Goal: Transaction & Acquisition: Download file/media

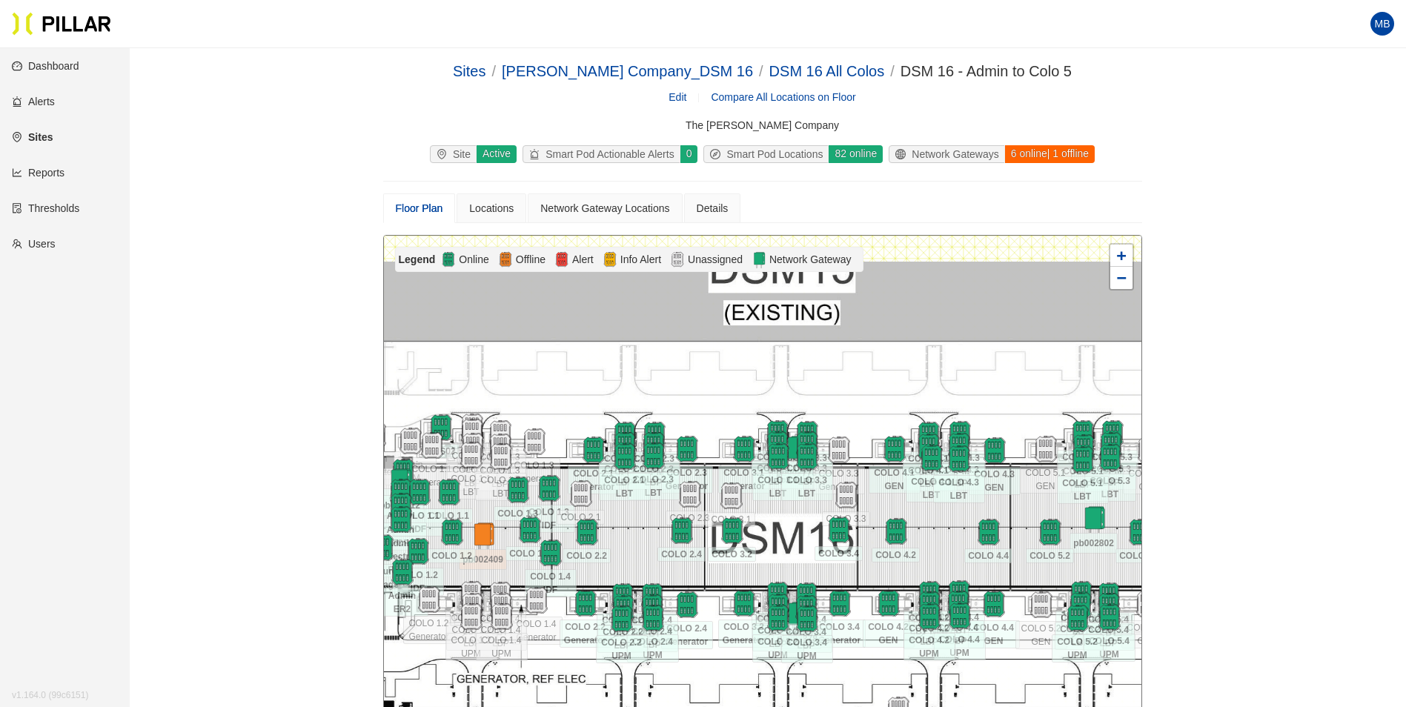
scroll to position [148, 0]
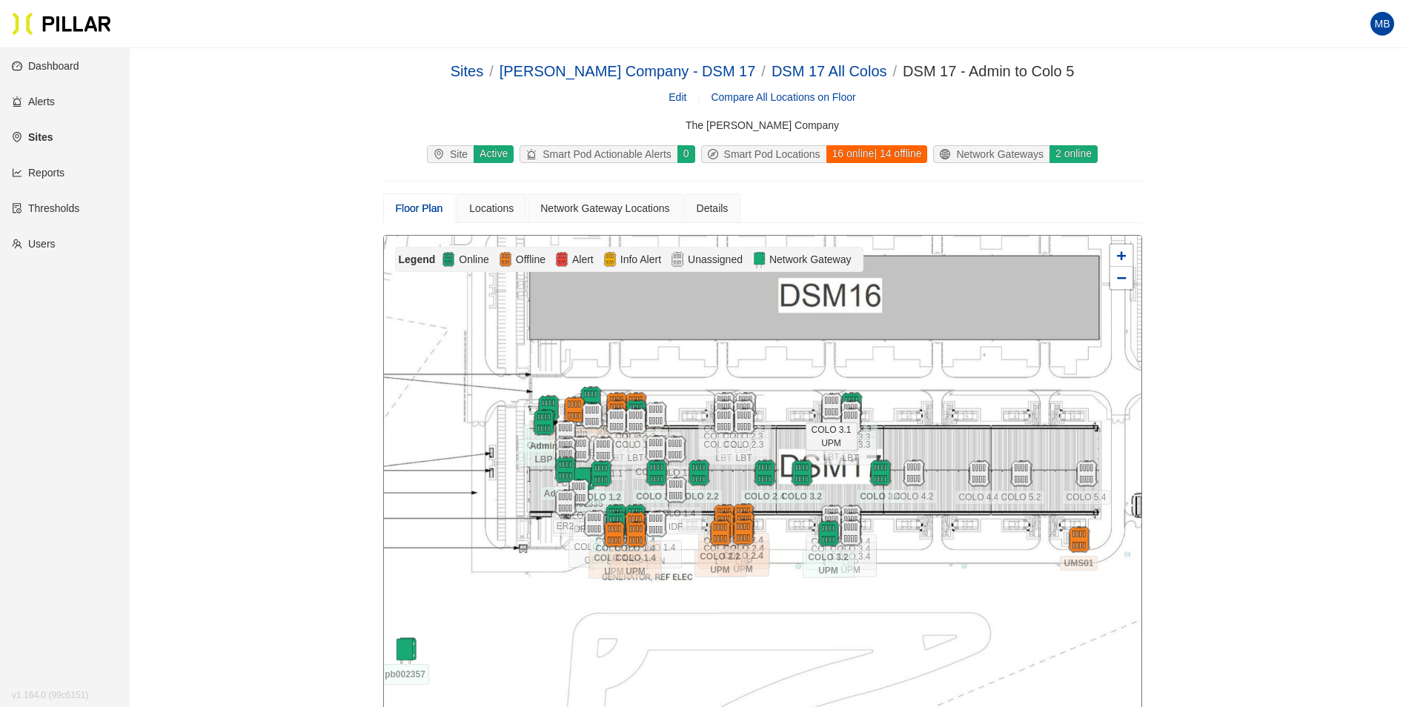
scroll to position [122, 0]
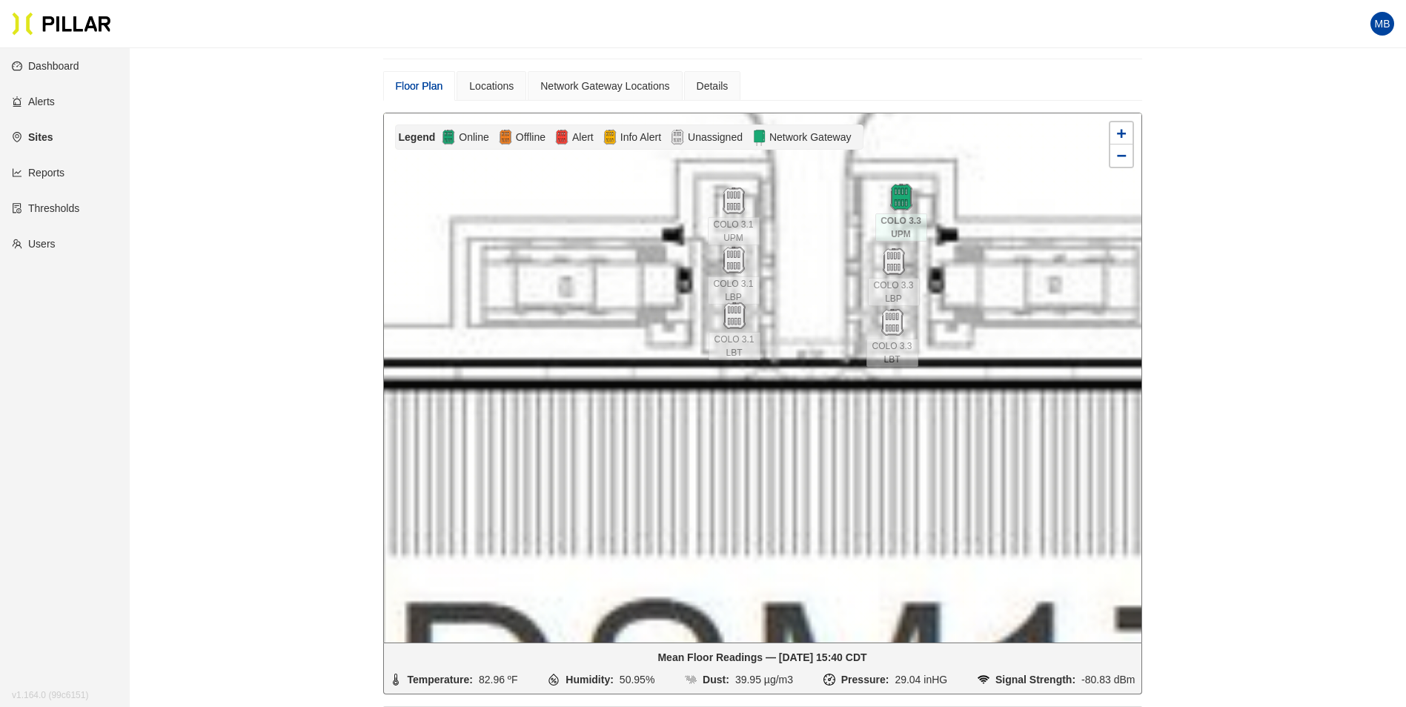
drag, startPoint x: 797, startPoint y: 321, endPoint x: 835, endPoint y: 202, distance: 125.1
click at [835, 202] on div at bounding box center [762, 377] width 757 height 529
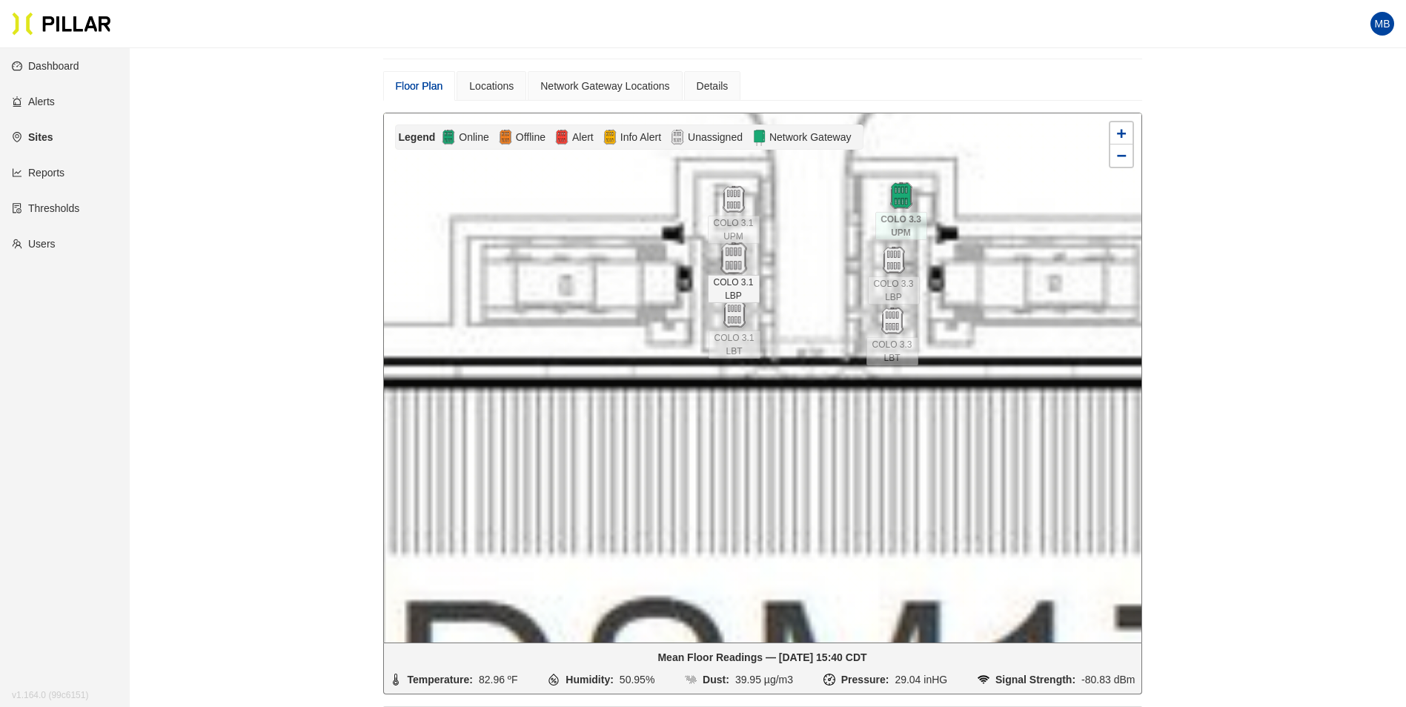
click at [734, 268] on img at bounding box center [733, 259] width 32 height 32
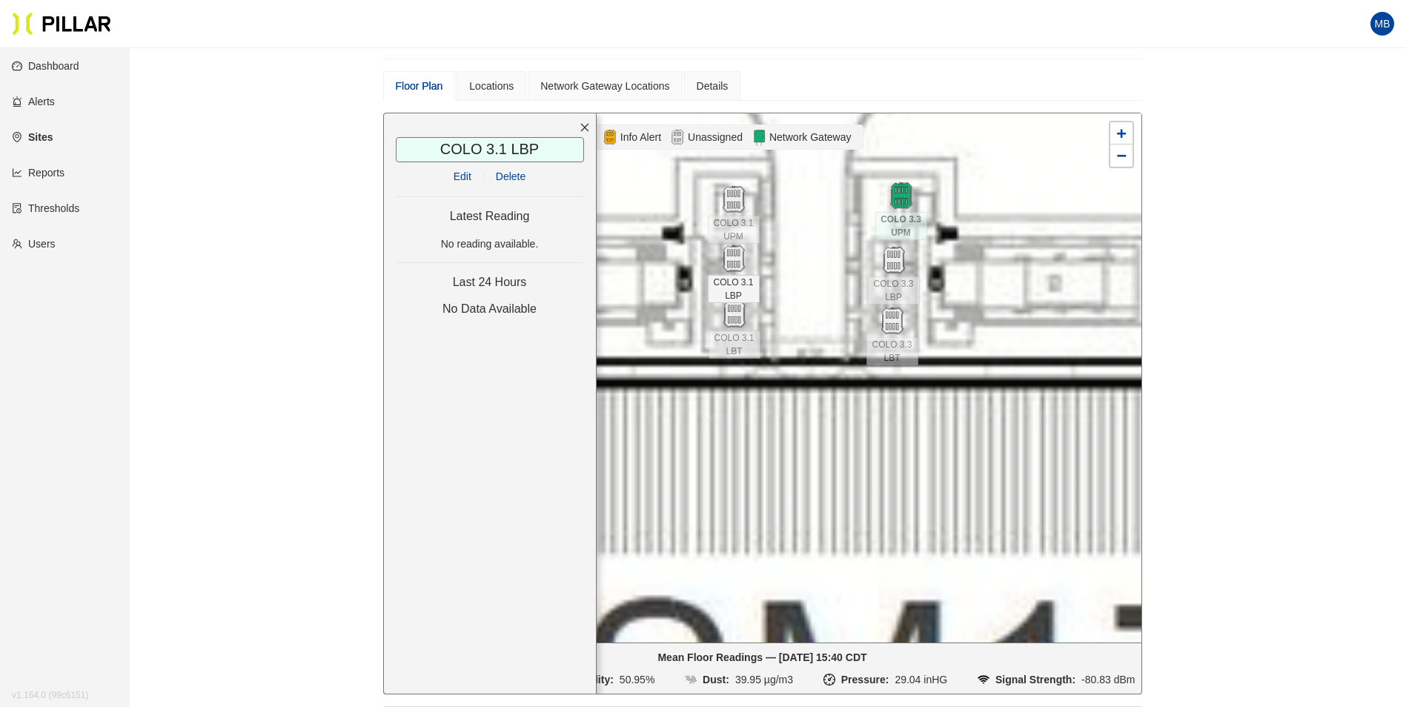
click at [465, 177] on link "Edit" at bounding box center [462, 176] width 18 height 12
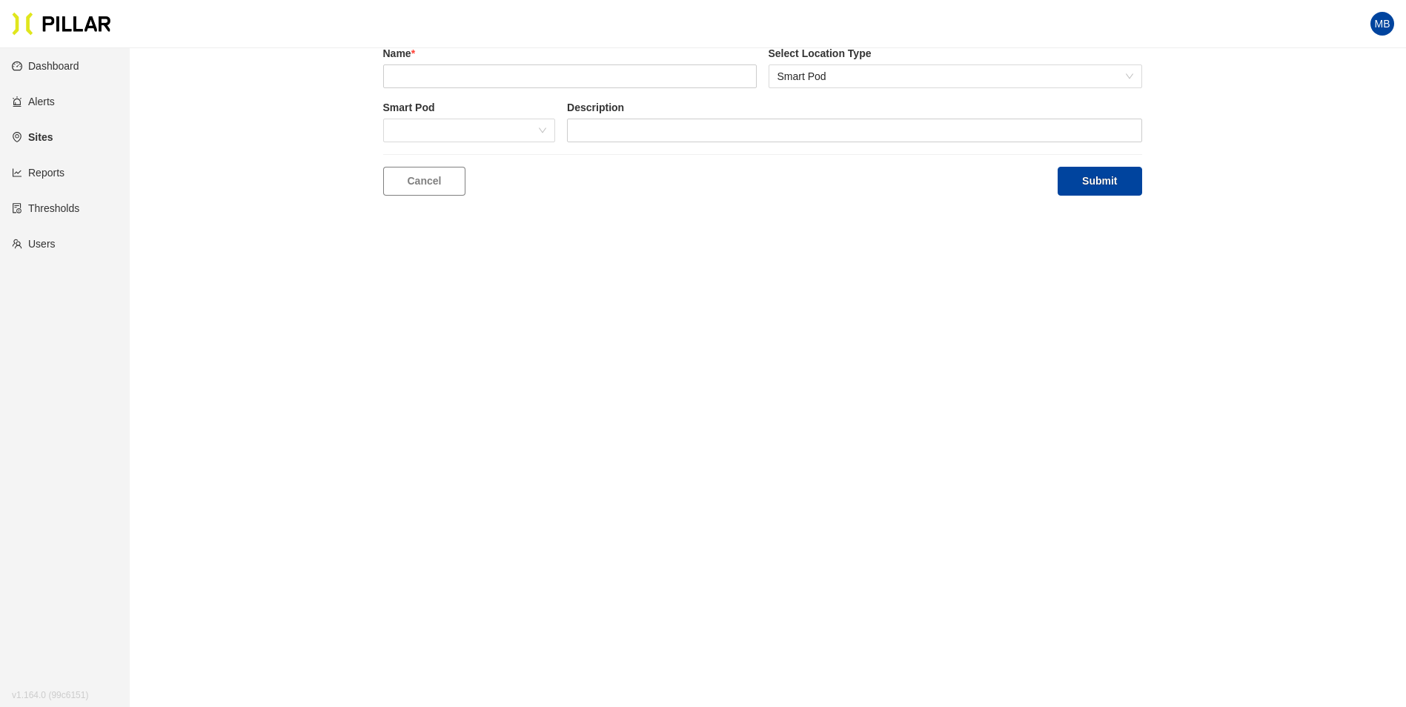
scroll to position [48, 0]
type input "COLO 3.1 LBP"
click at [491, 133] on span at bounding box center [469, 130] width 155 height 22
type input "167"
click at [1088, 173] on button "Submit" at bounding box center [1099, 181] width 84 height 29
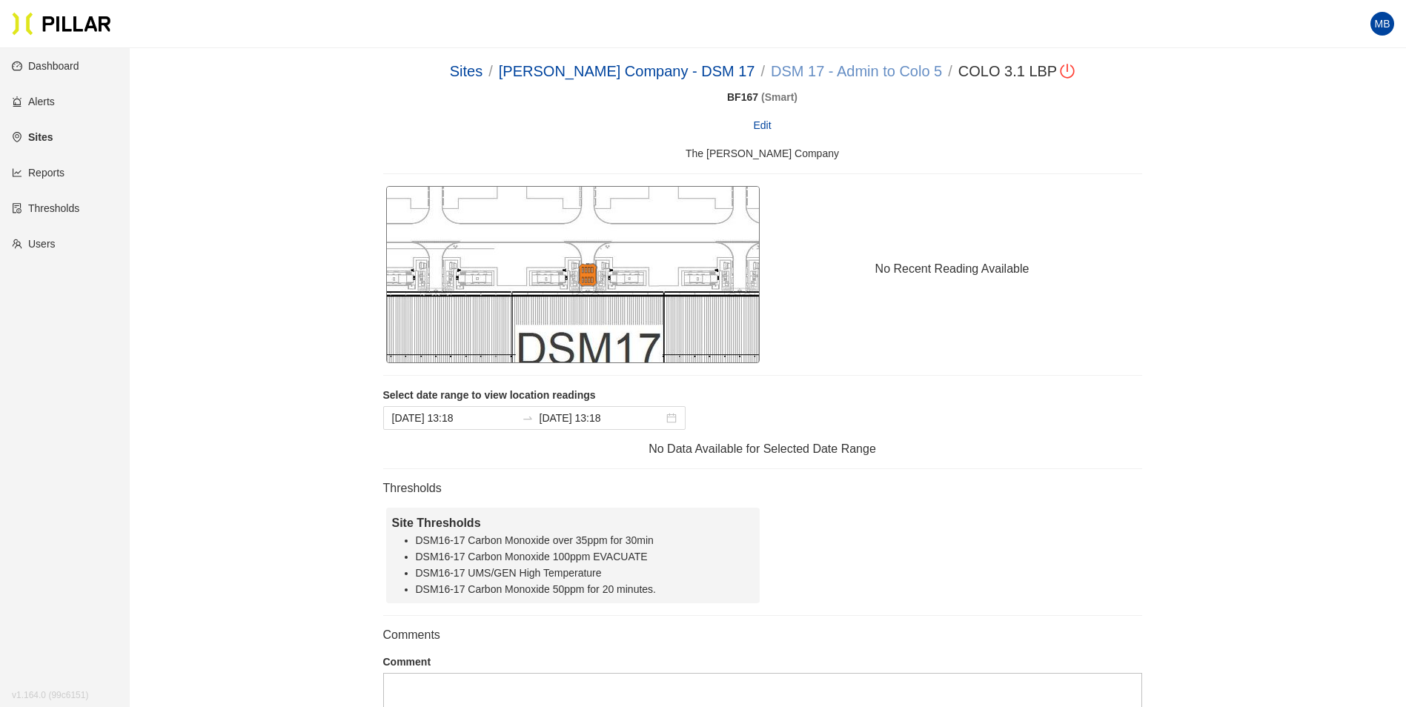
click at [831, 73] on link "DSM 17 - Admin to Colo 5" at bounding box center [856, 71] width 171 height 16
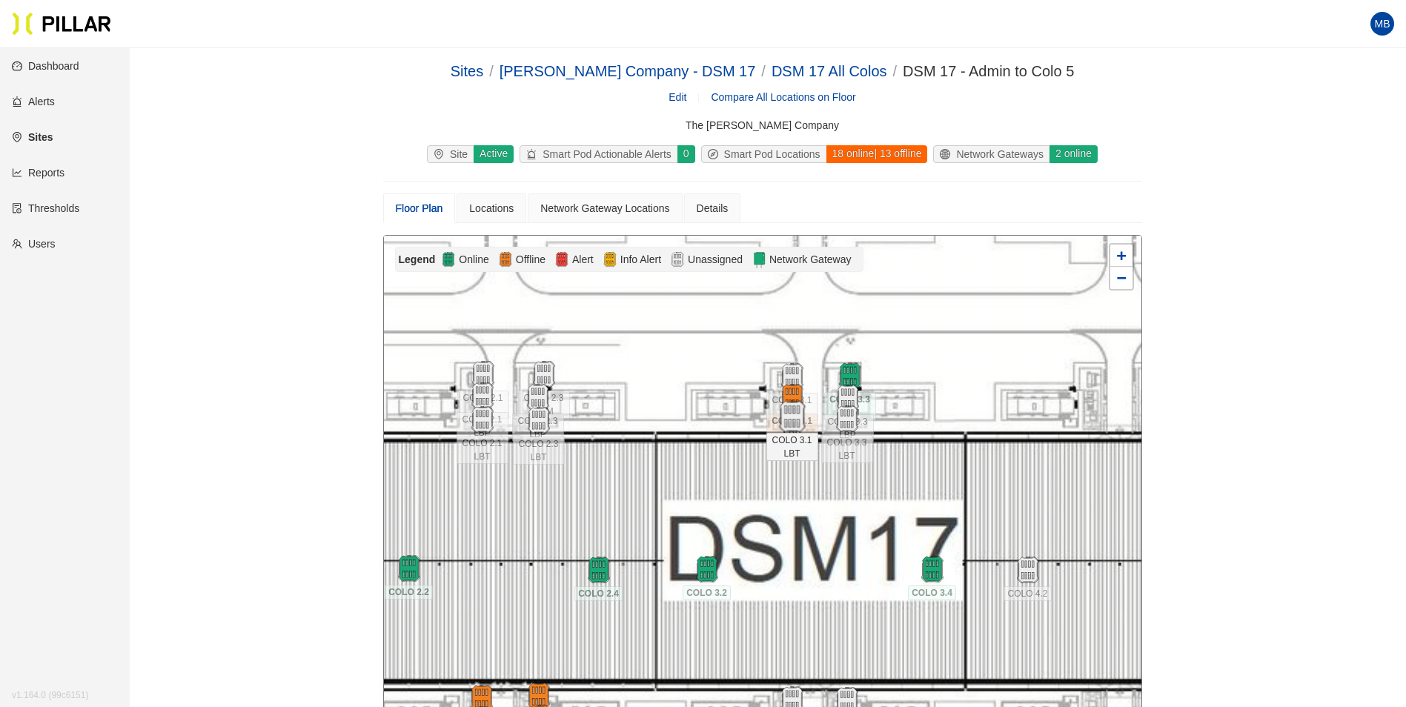
click at [793, 408] on img at bounding box center [792, 417] width 32 height 32
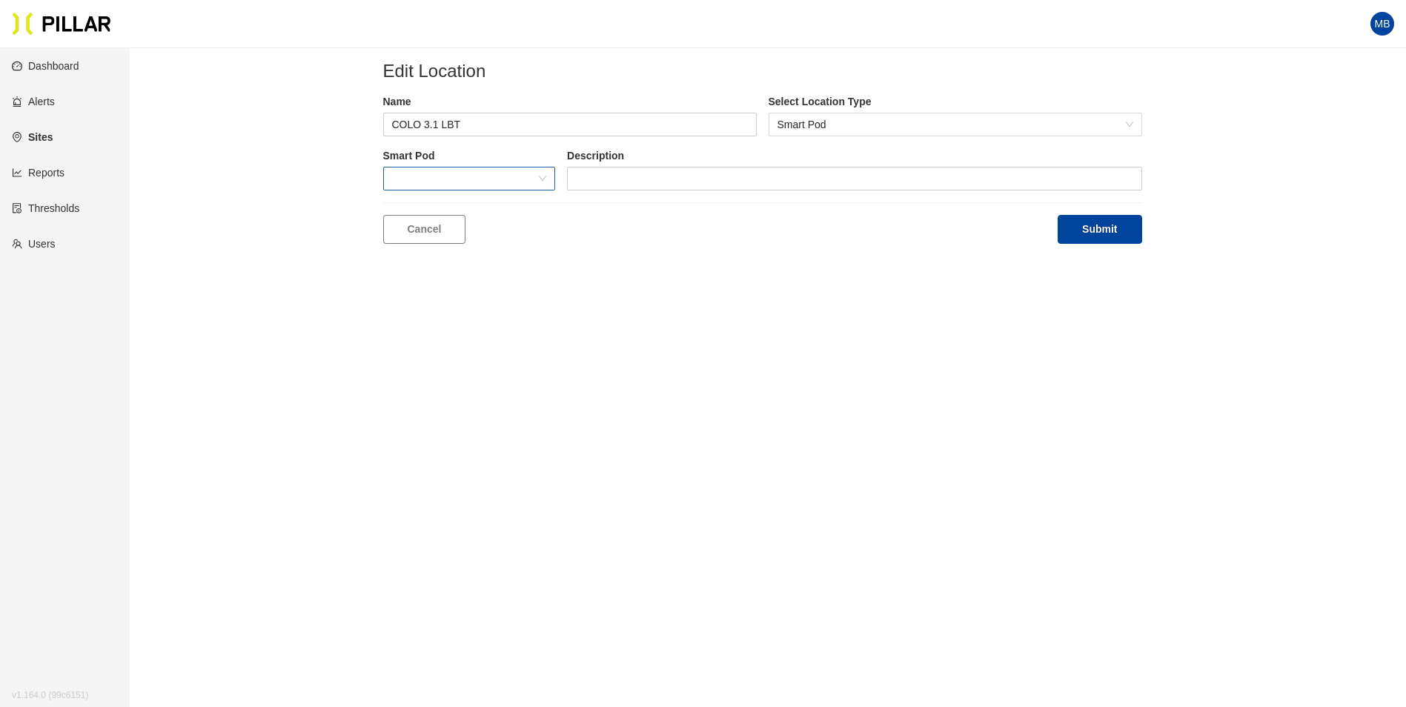
click at [457, 184] on span at bounding box center [469, 178] width 155 height 22
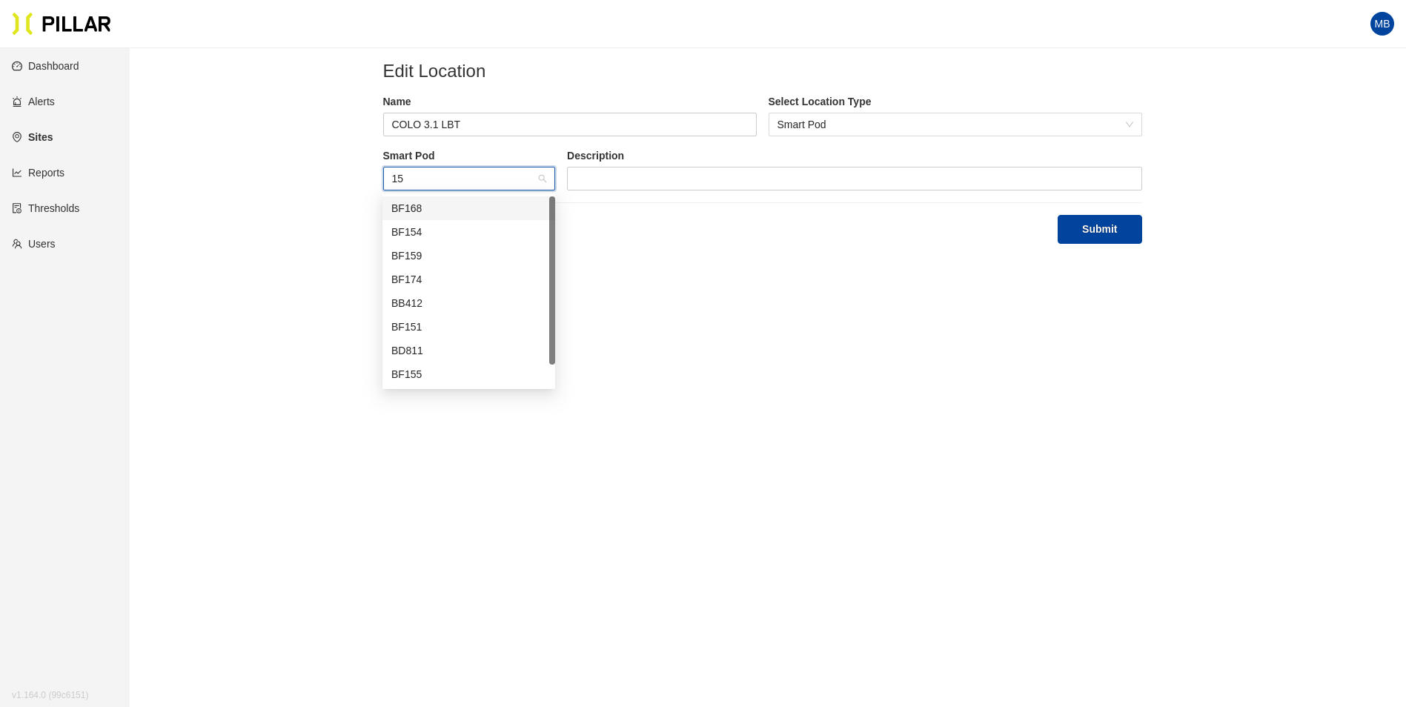
type input "151"
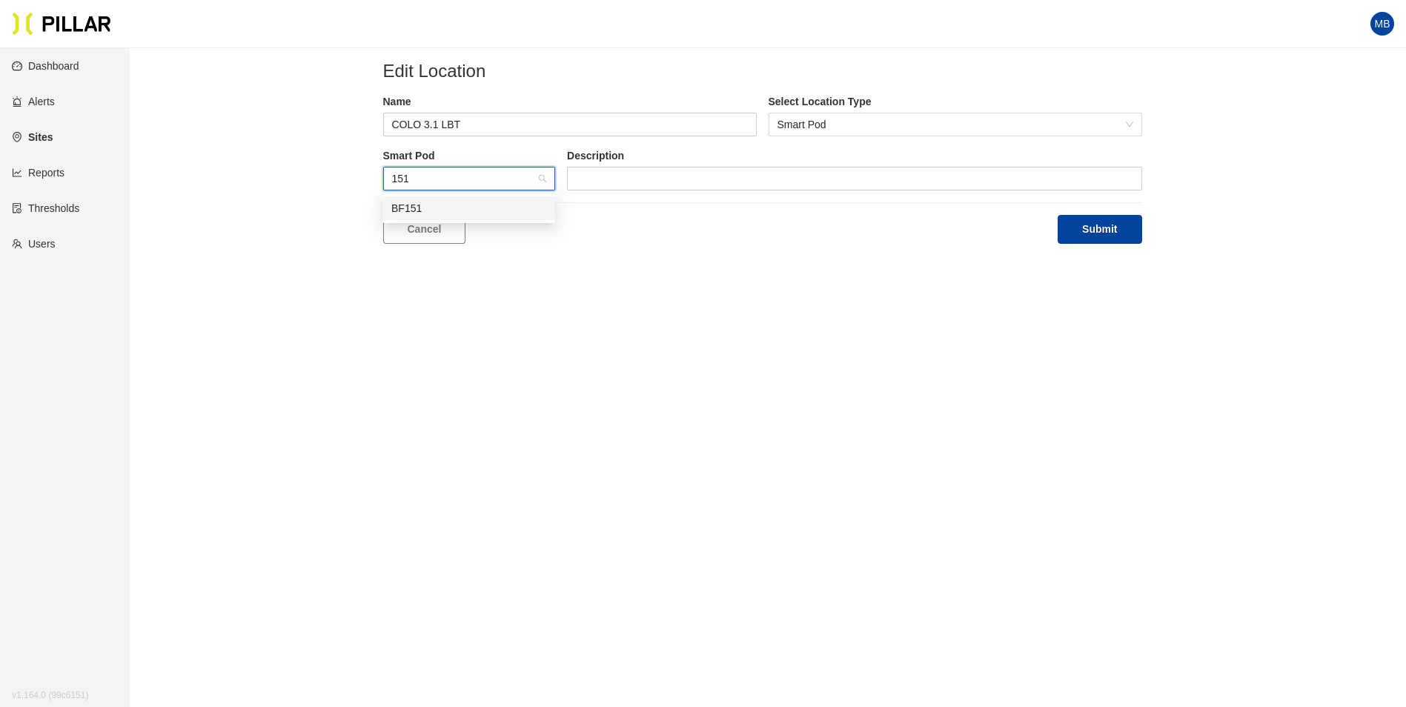
click at [446, 212] on div "BF151" at bounding box center [468, 208] width 155 height 16
click at [1101, 231] on button "Submit" at bounding box center [1099, 229] width 84 height 29
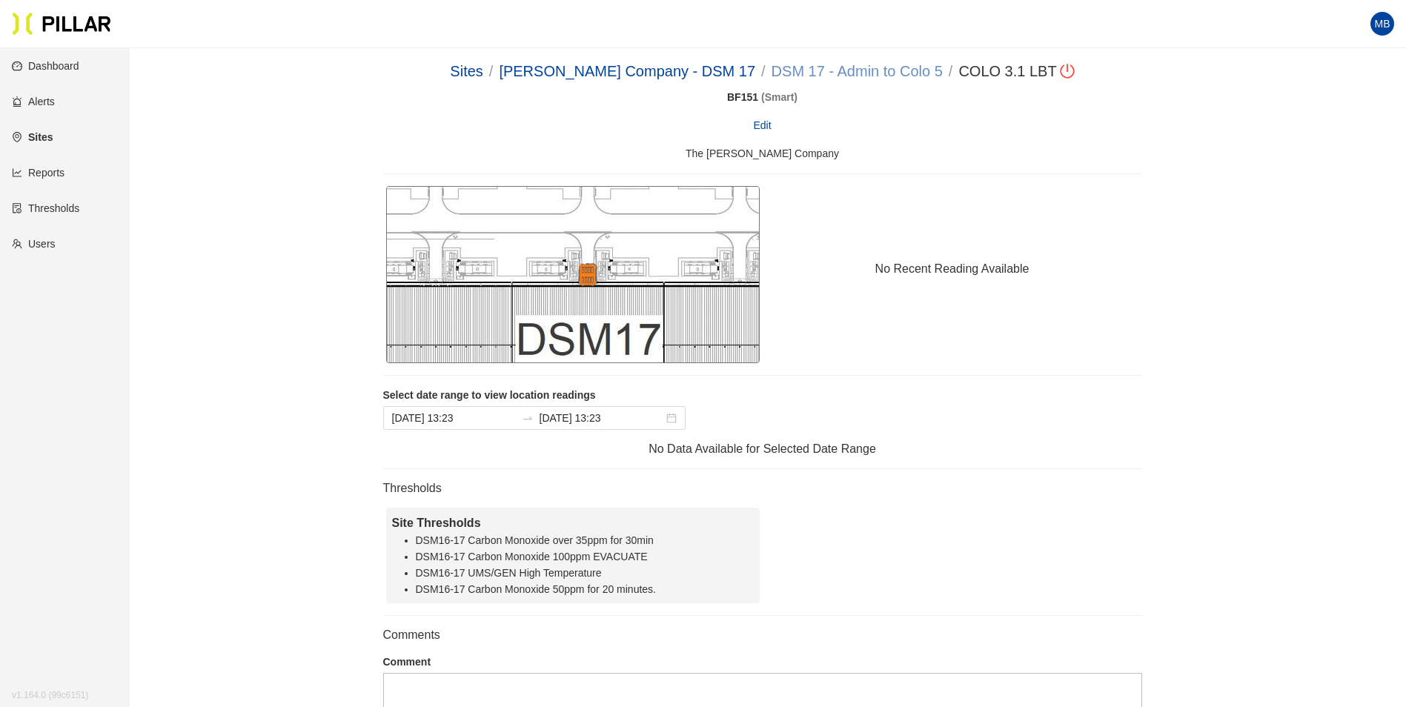
click at [825, 67] on link "DSM 17 - Admin to Colo 5" at bounding box center [856, 71] width 171 height 16
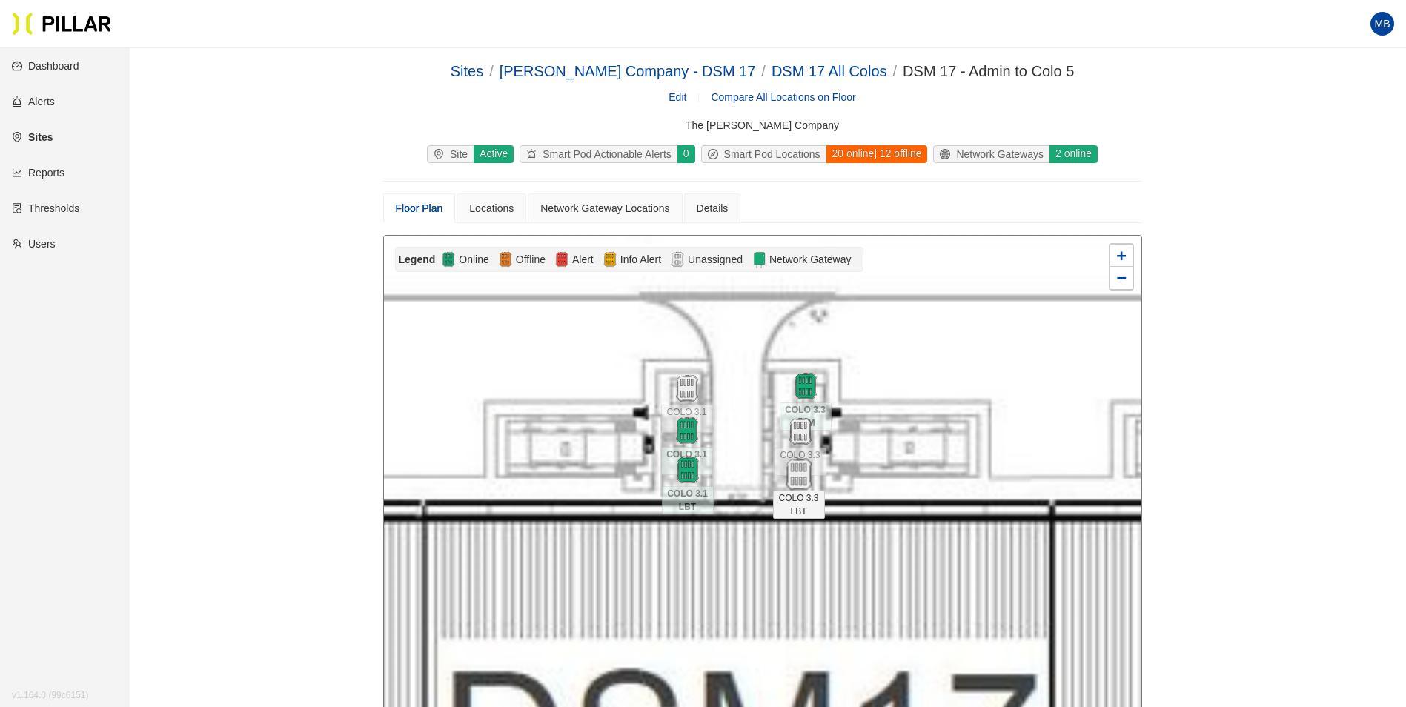
click at [799, 475] on img at bounding box center [798, 475] width 32 height 32
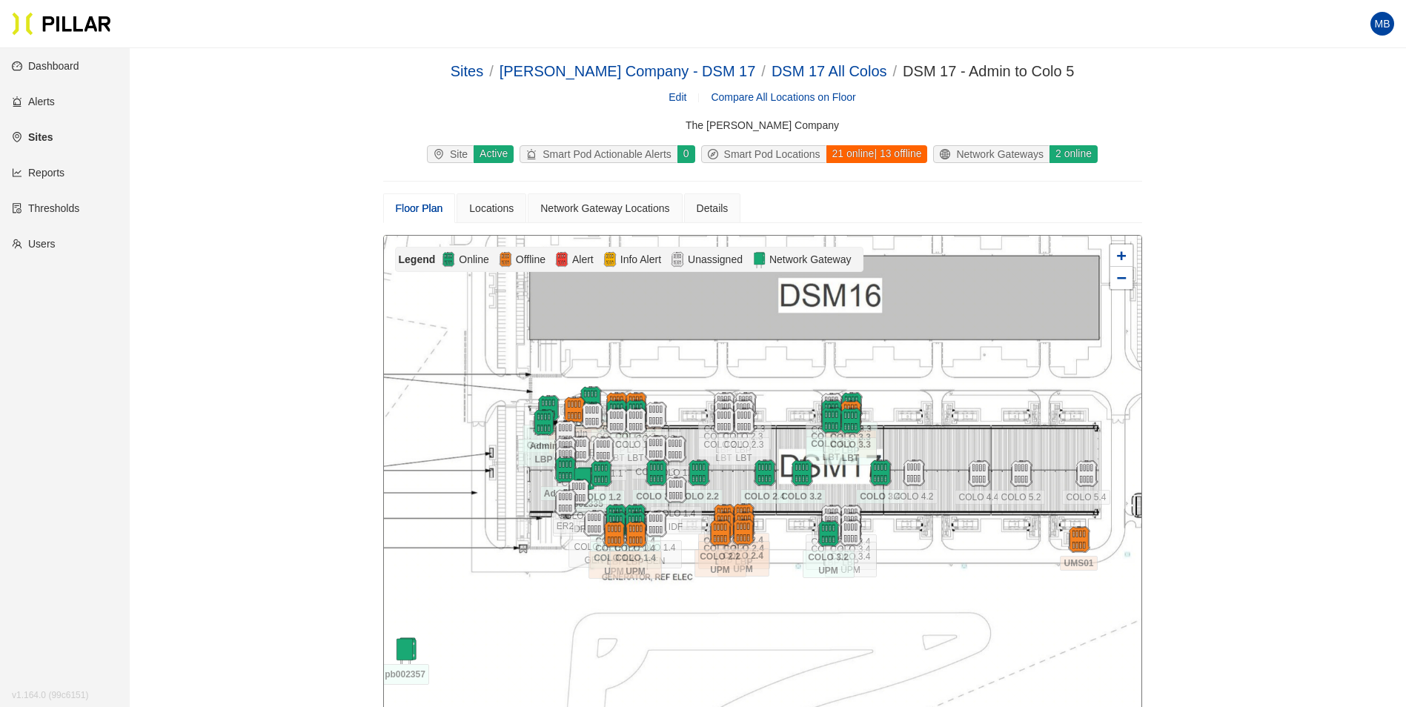
scroll to position [74, 0]
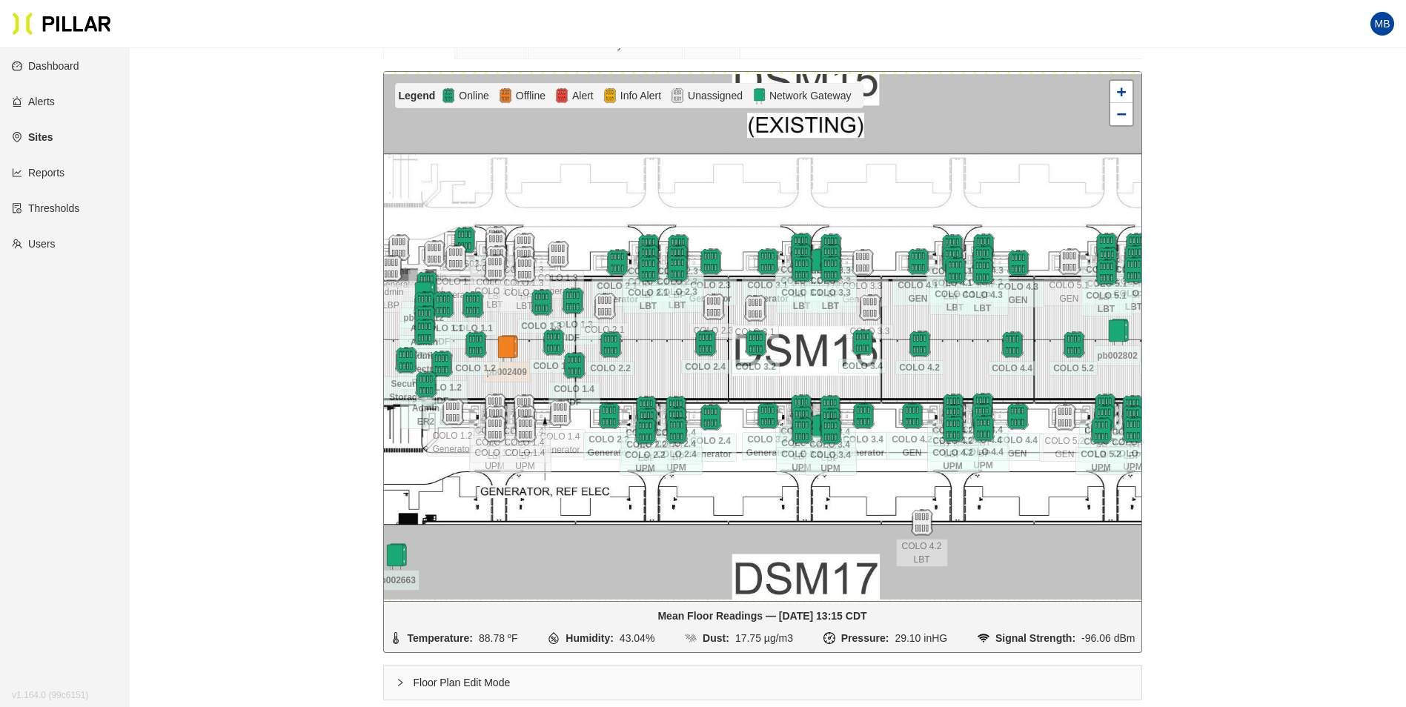
scroll to position [196, 0]
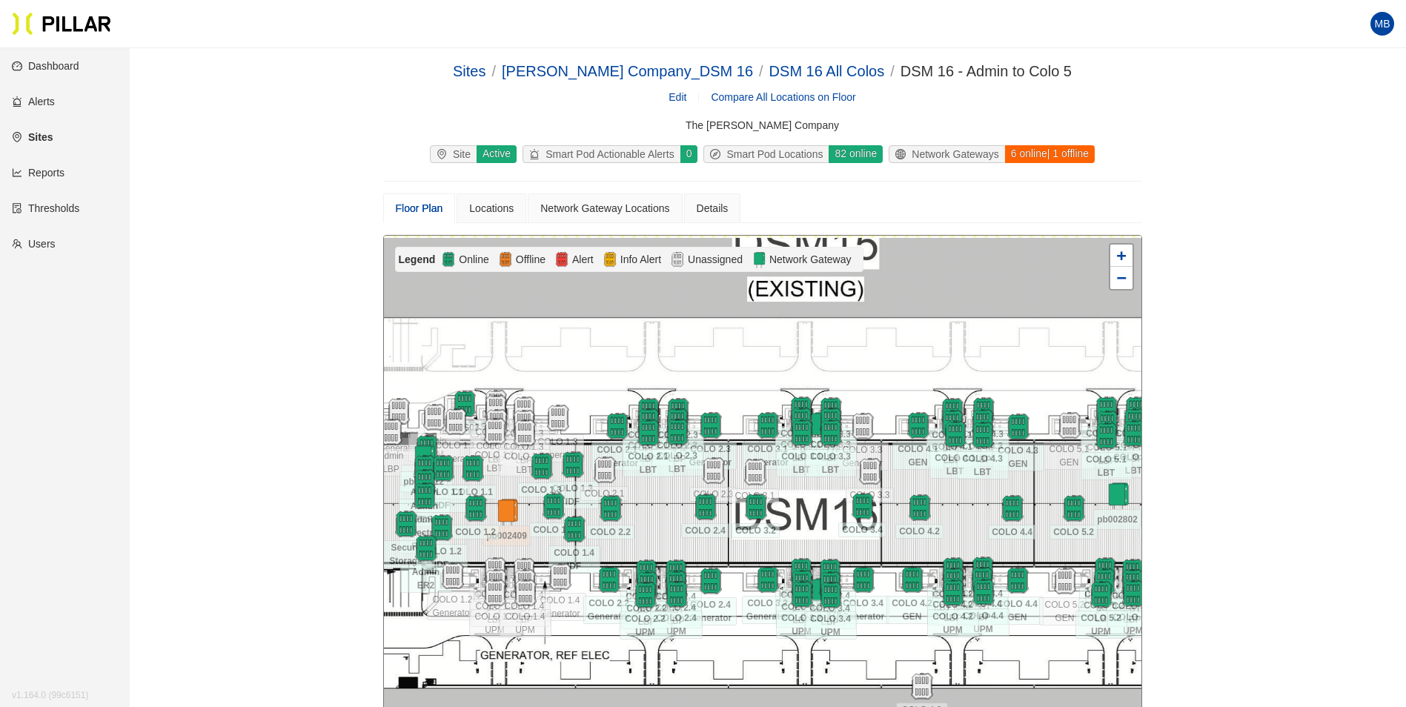
scroll to position [196, 0]
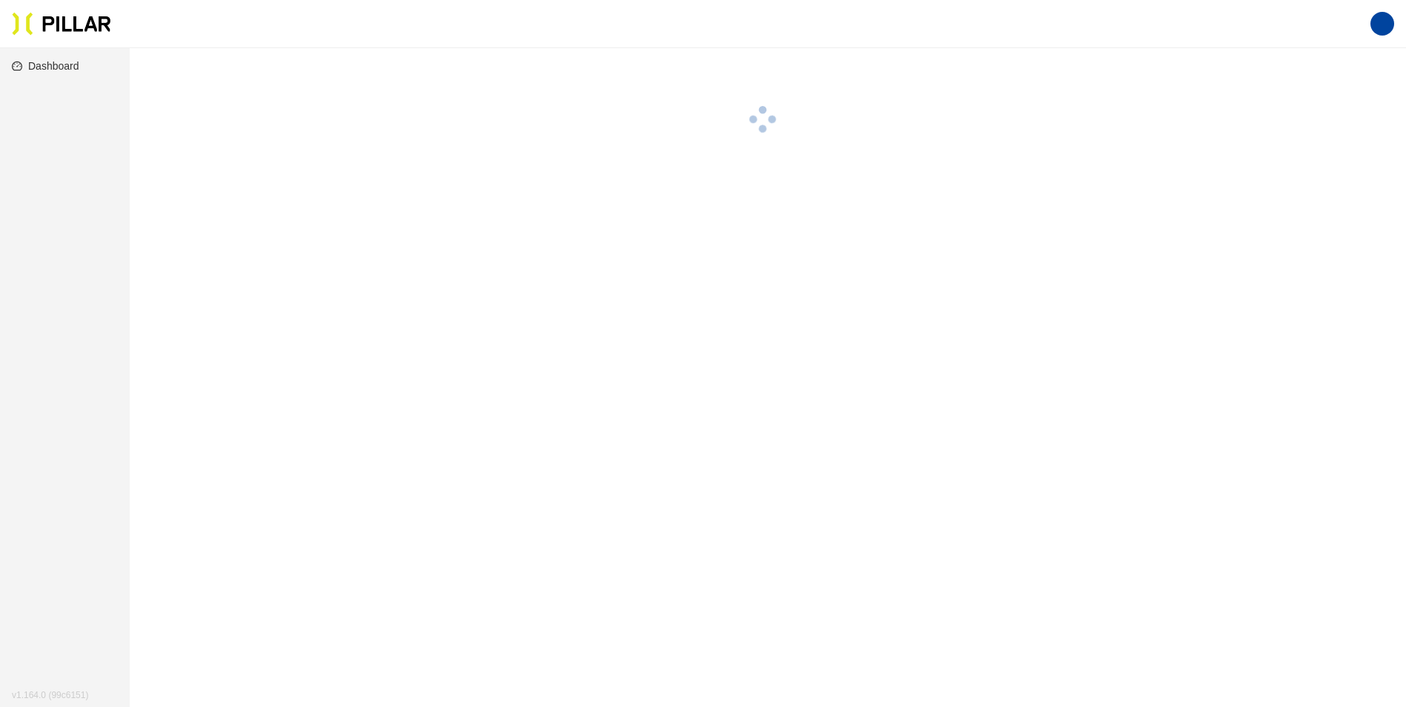
scroll to position [48, 0]
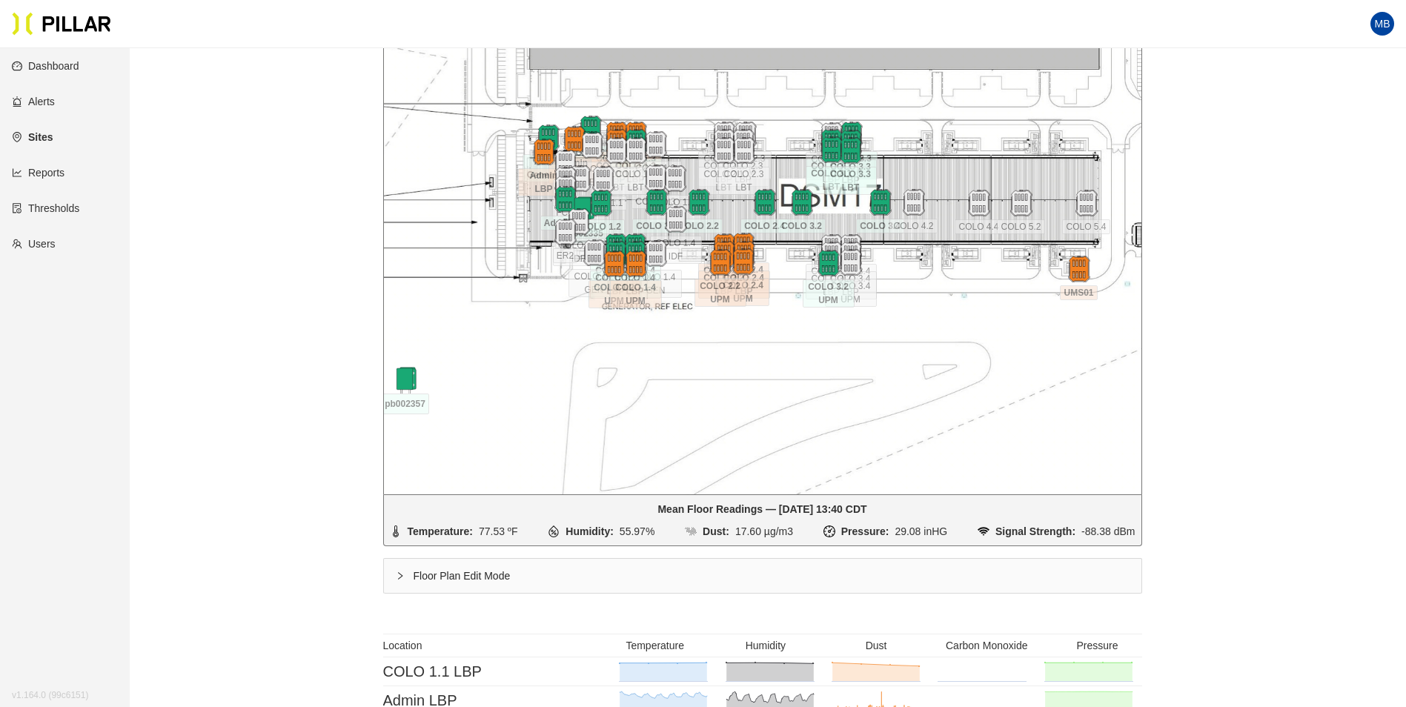
click at [446, 582] on div "Floor Plan Edit Mode" at bounding box center [762, 576] width 757 height 34
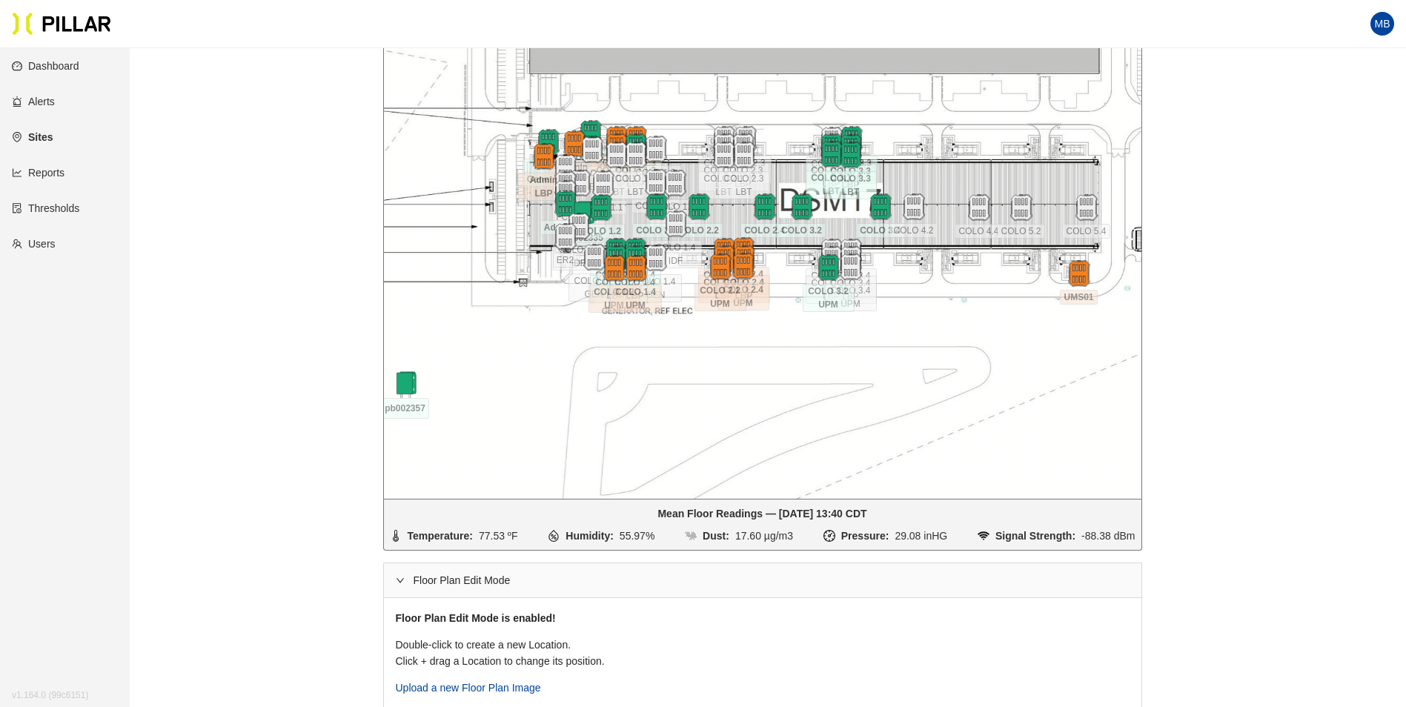
scroll to position [196, 0]
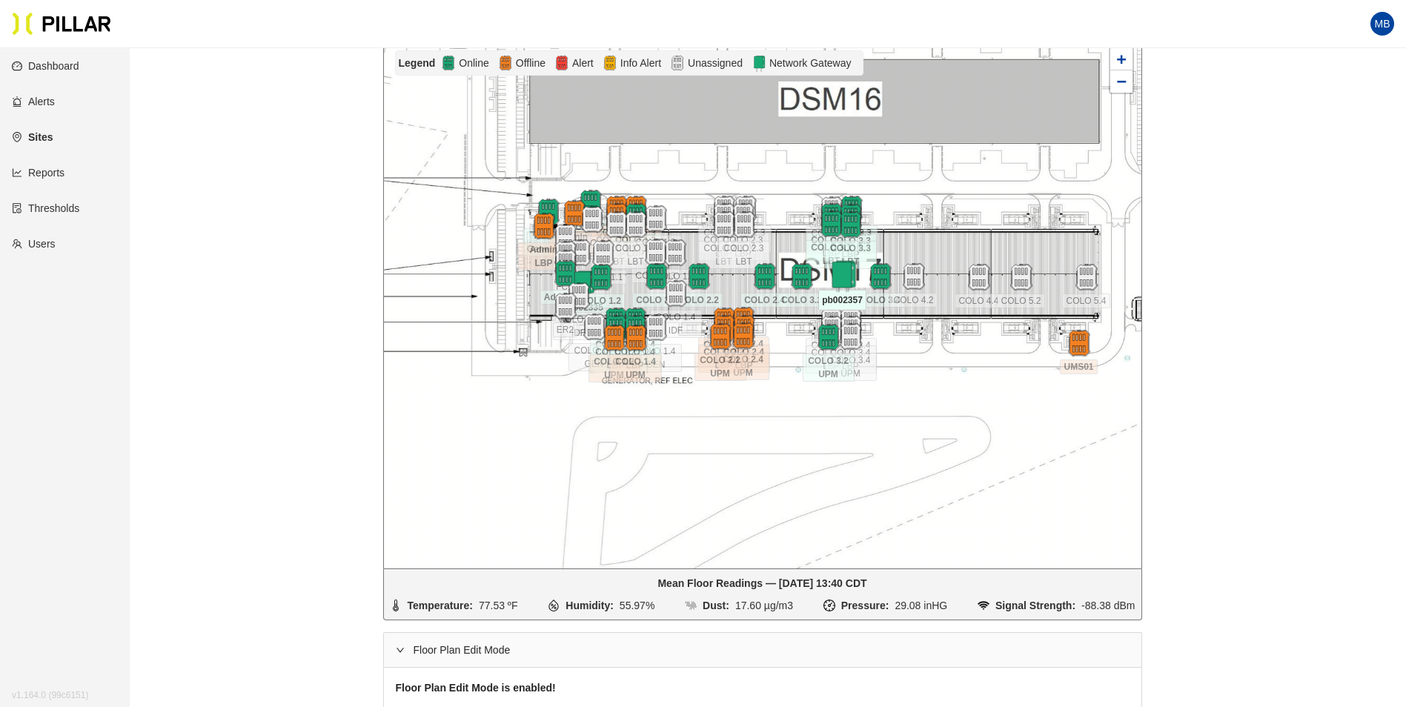
drag, startPoint x: 409, startPoint y: 453, endPoint x: 846, endPoint y: 276, distance: 471.9
click at [846, 276] on img at bounding box center [842, 277] width 32 height 32
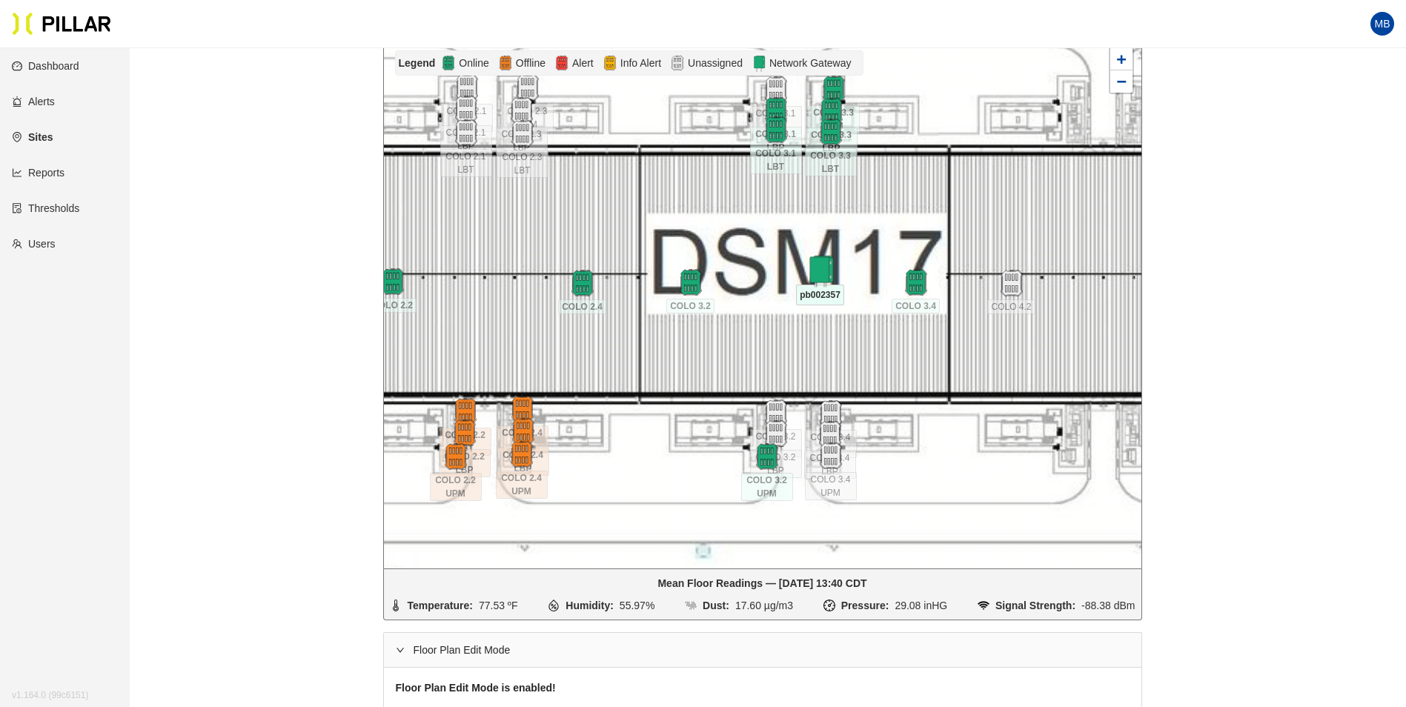
drag, startPoint x: 799, startPoint y: 267, endPoint x: 829, endPoint y: 273, distance: 30.2
click at [829, 273] on img at bounding box center [820, 272] width 32 height 32
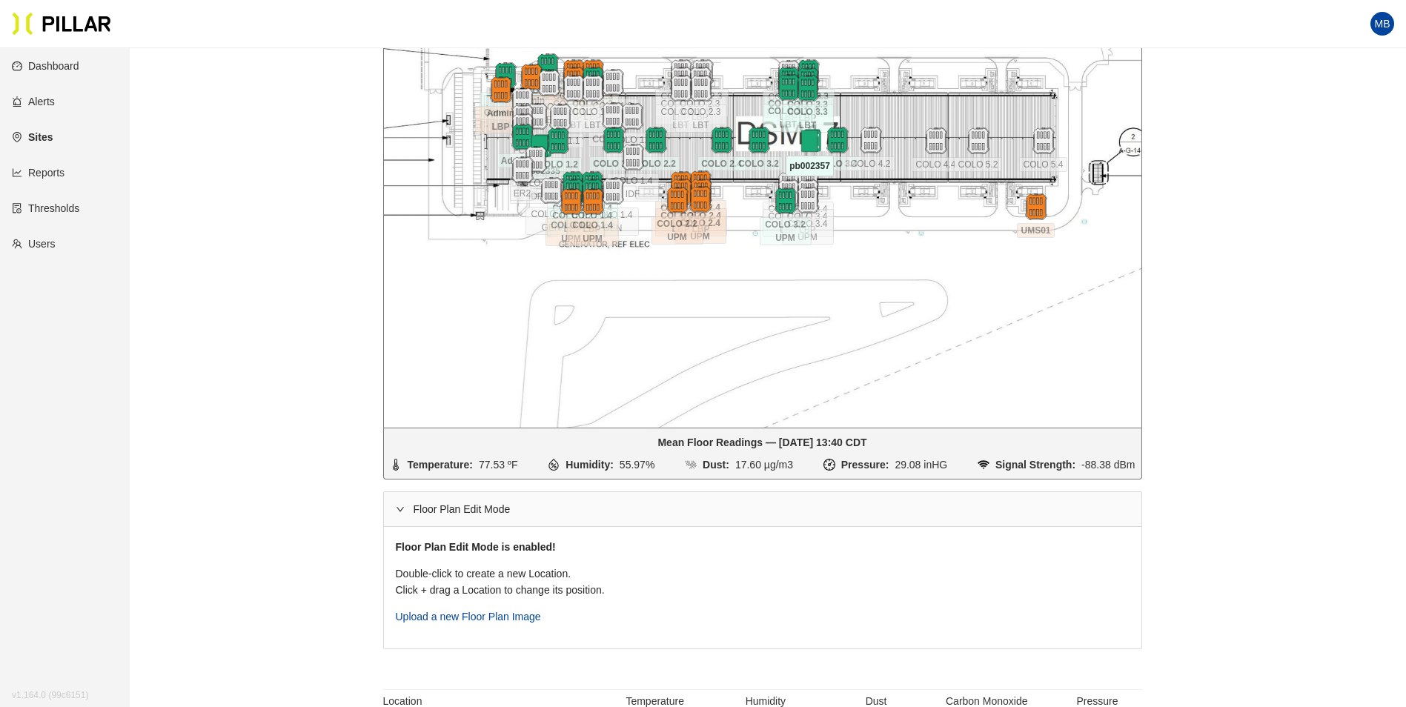
scroll to position [345, 0]
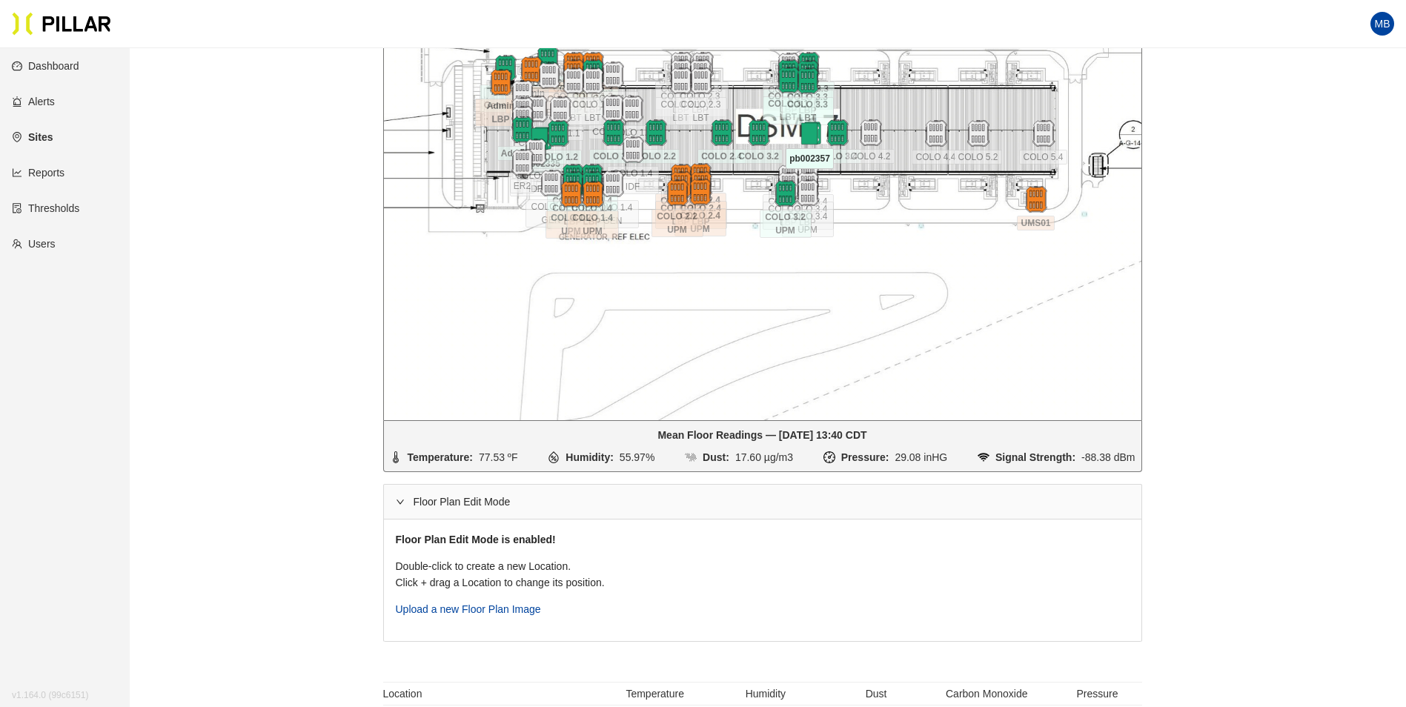
click at [401, 497] on span "right" at bounding box center [400, 501] width 9 height 9
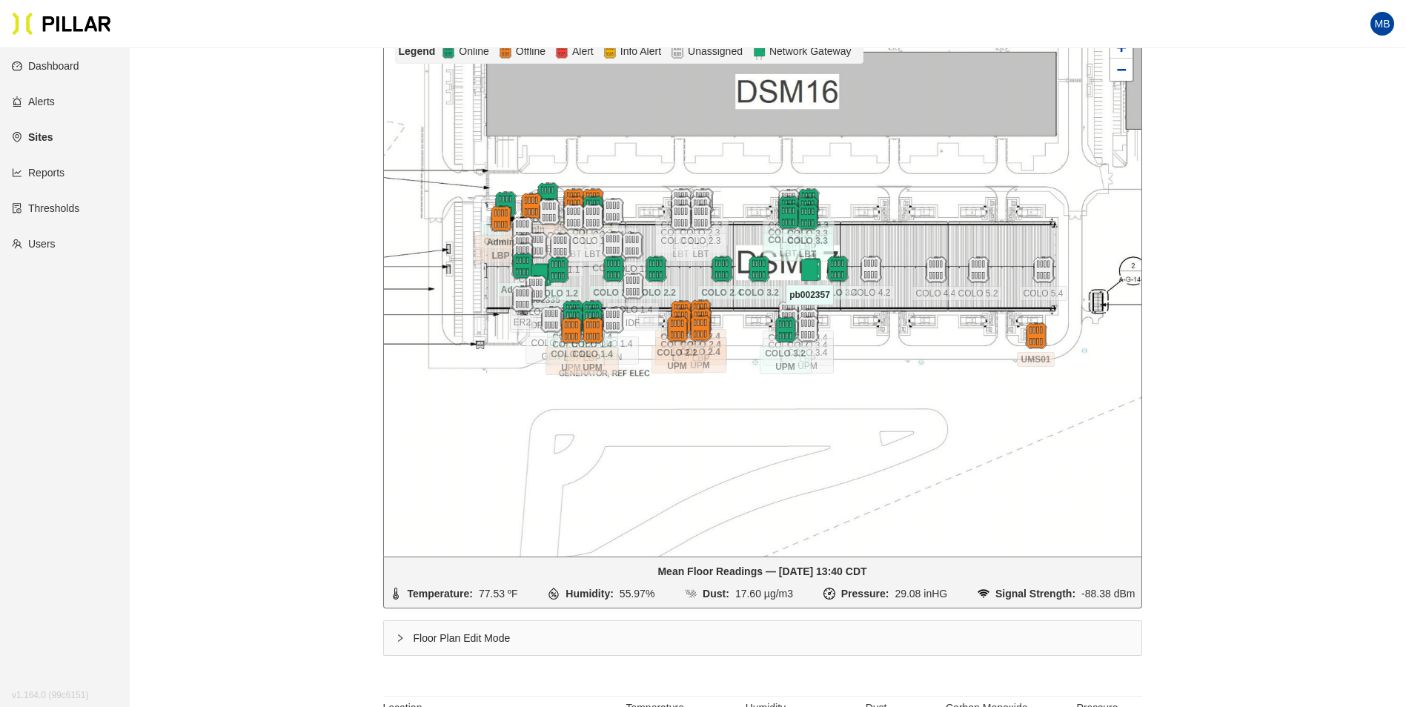
scroll to position [196, 0]
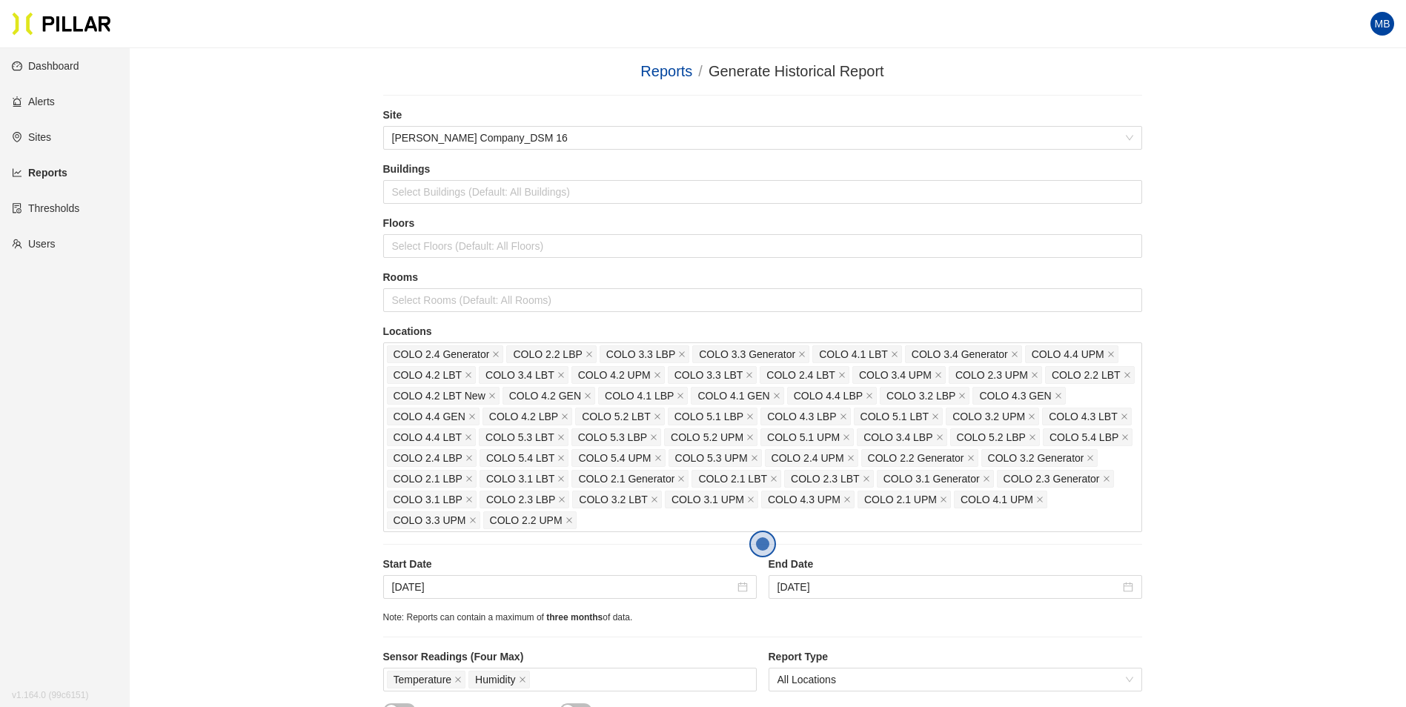
scroll to position [222, 0]
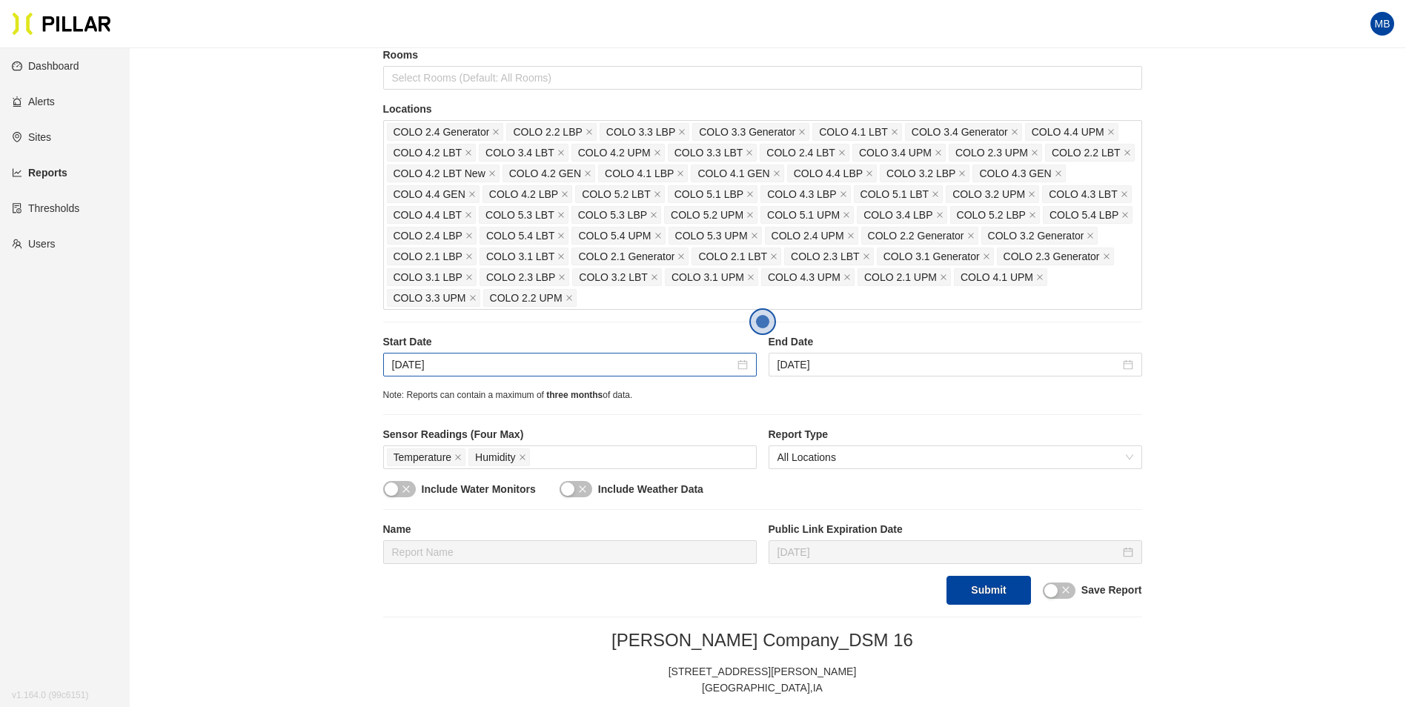
click at [536, 355] on div "[DATE]" at bounding box center [569, 365] width 373 height 24
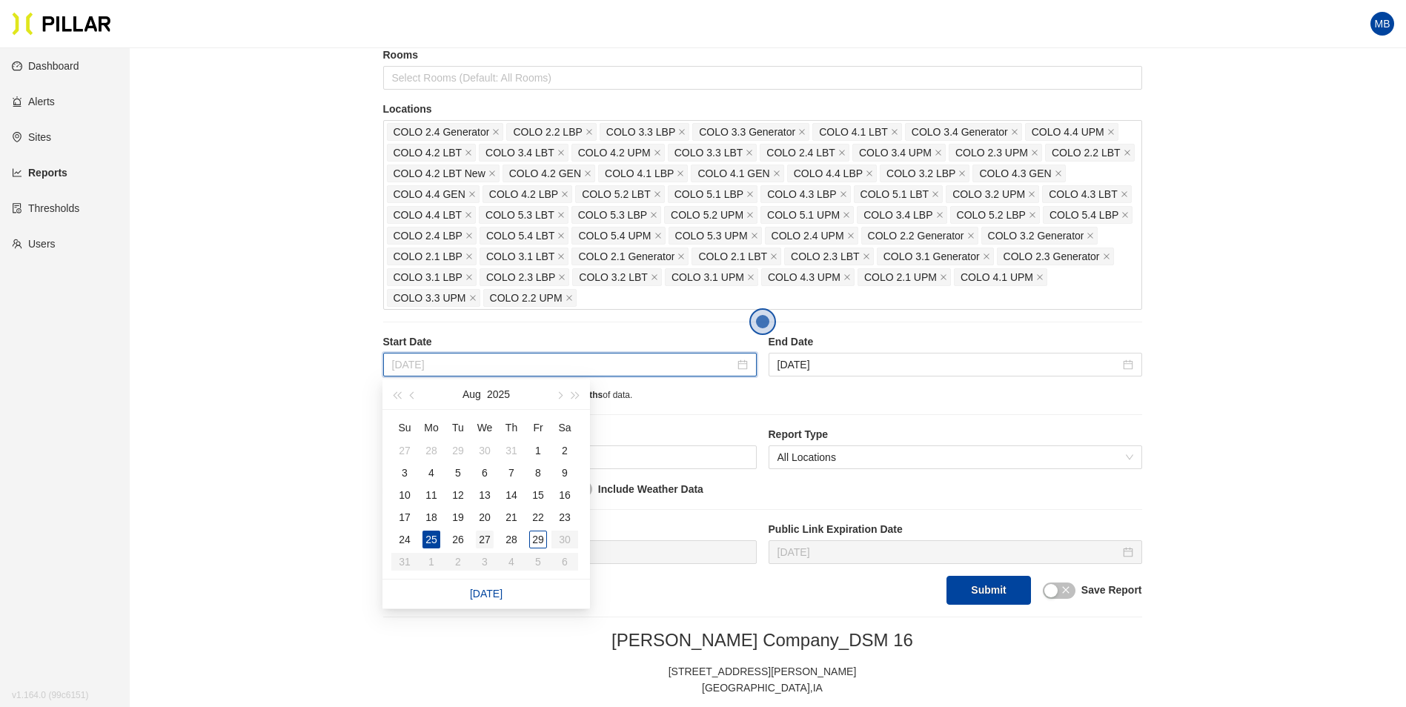
type input "[DATE]"
click at [493, 539] on div "27" at bounding box center [485, 539] width 18 height 18
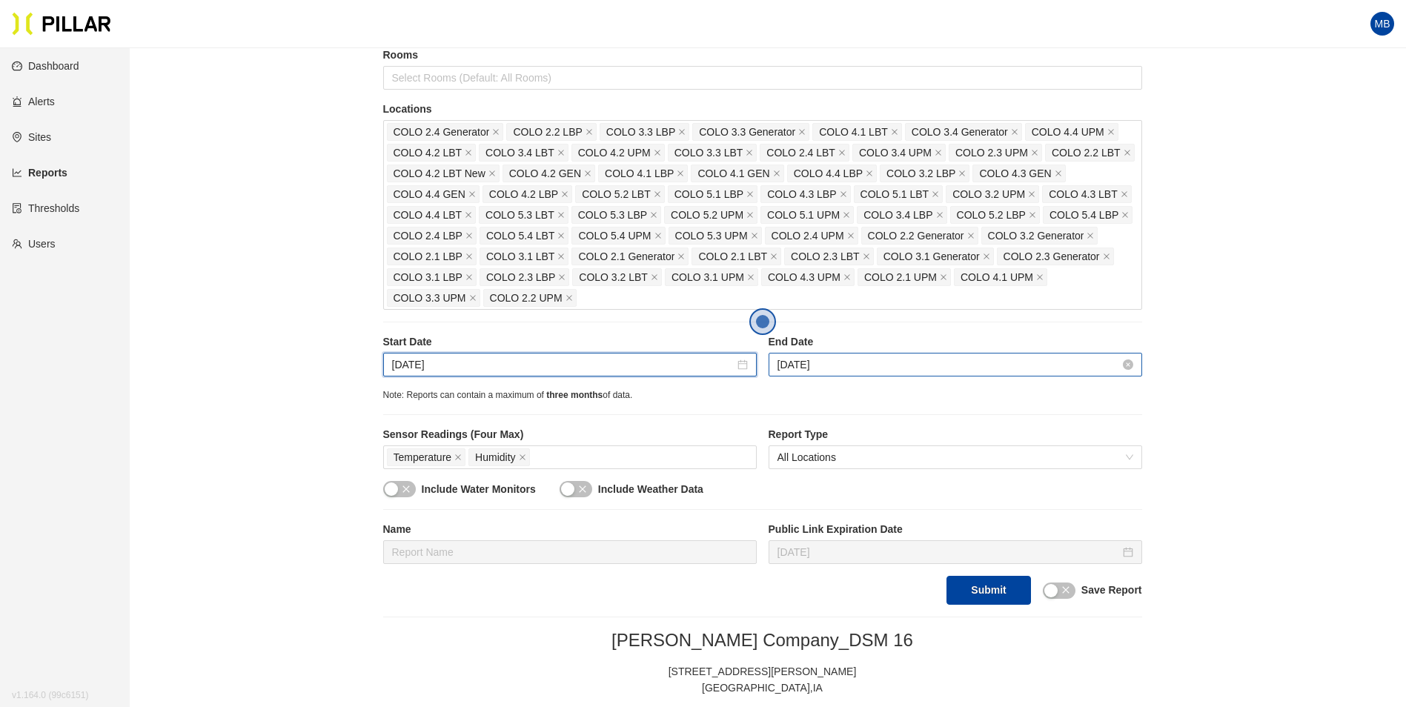
click at [857, 360] on input "[DATE]" at bounding box center [948, 364] width 342 height 16
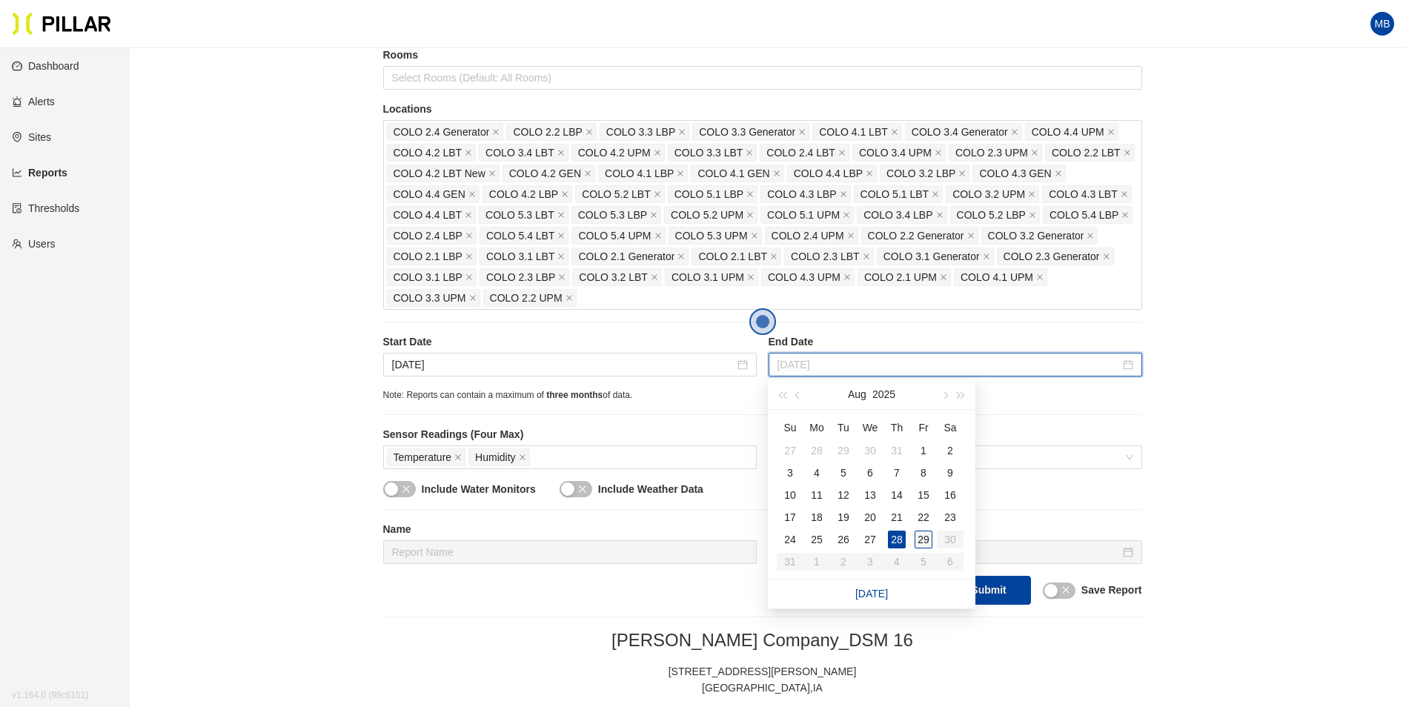
type input "[DATE]"
click at [922, 537] on div "29" at bounding box center [923, 539] width 18 height 18
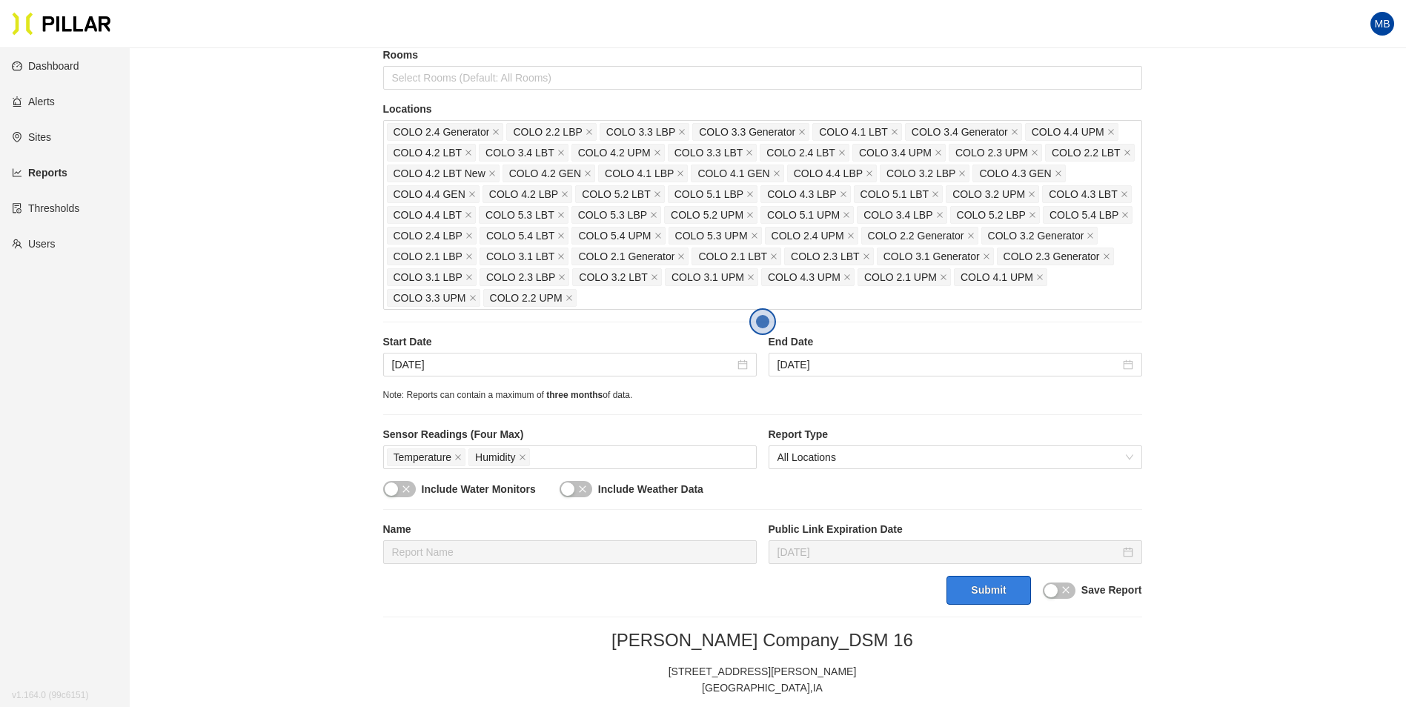
click at [1011, 593] on button "Submit" at bounding box center [988, 590] width 84 height 29
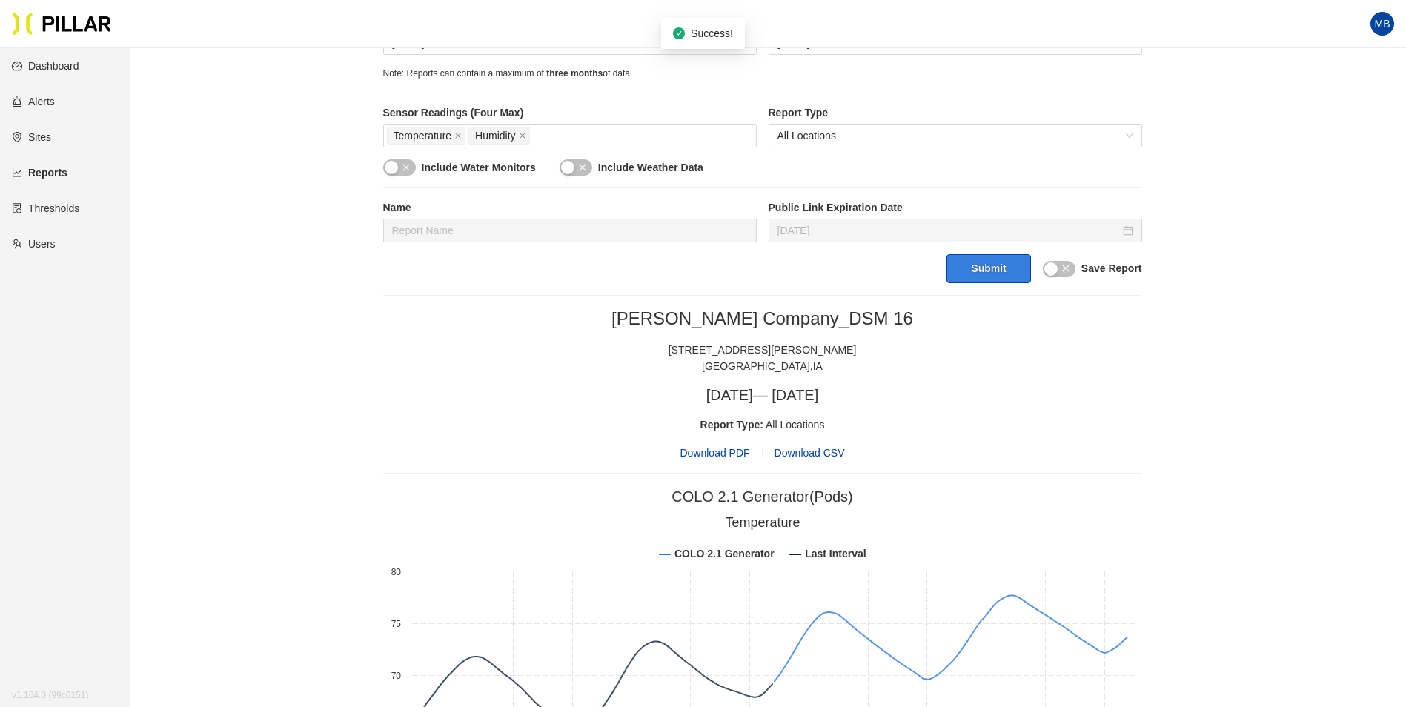
scroll to position [445, 0]
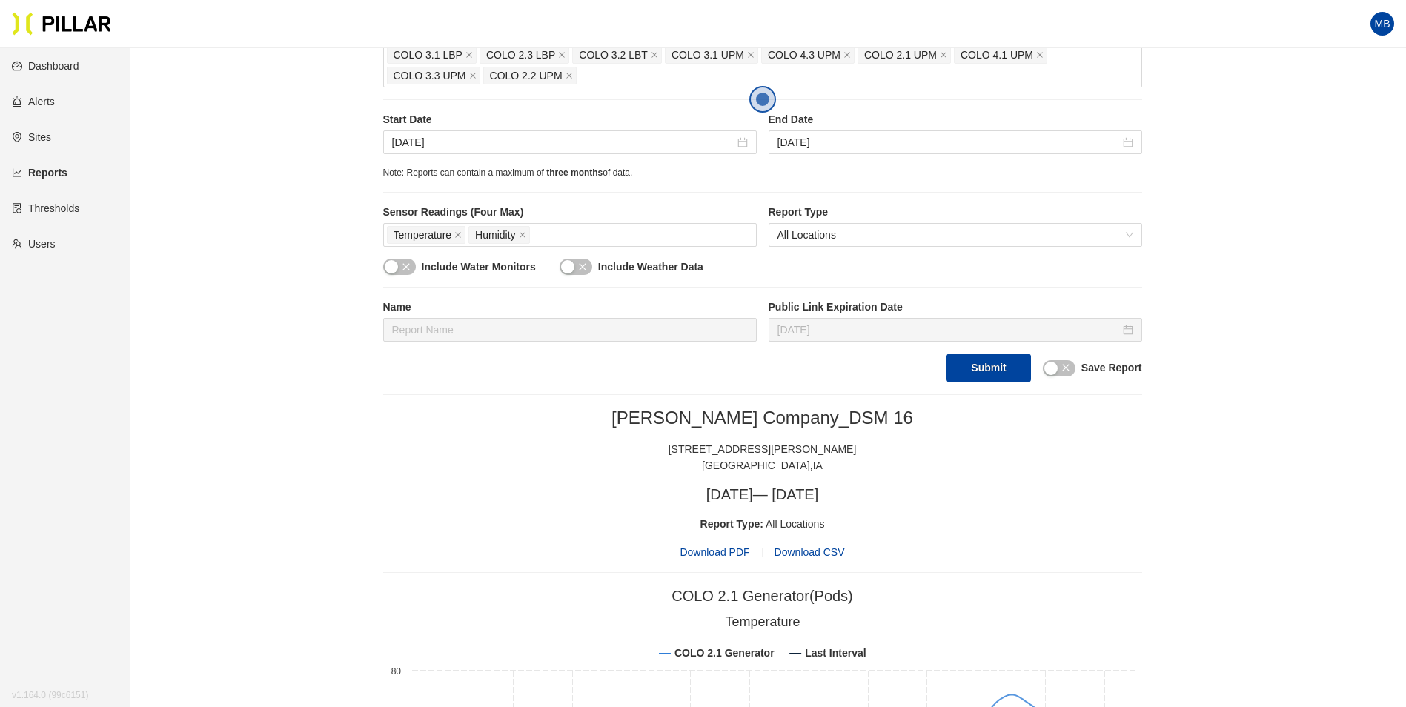
click at [708, 554] on span "Download PDF" at bounding box center [714, 552] width 70 height 16
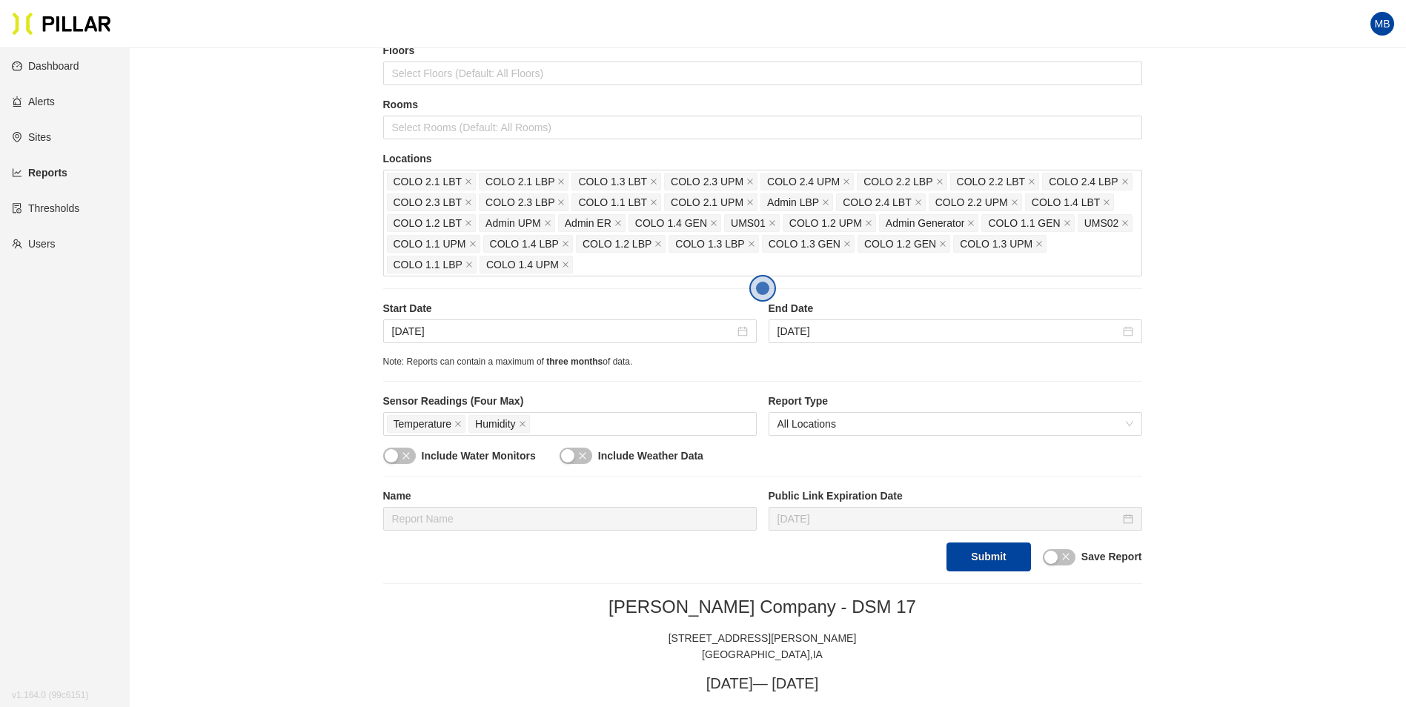
scroll to position [139, 0]
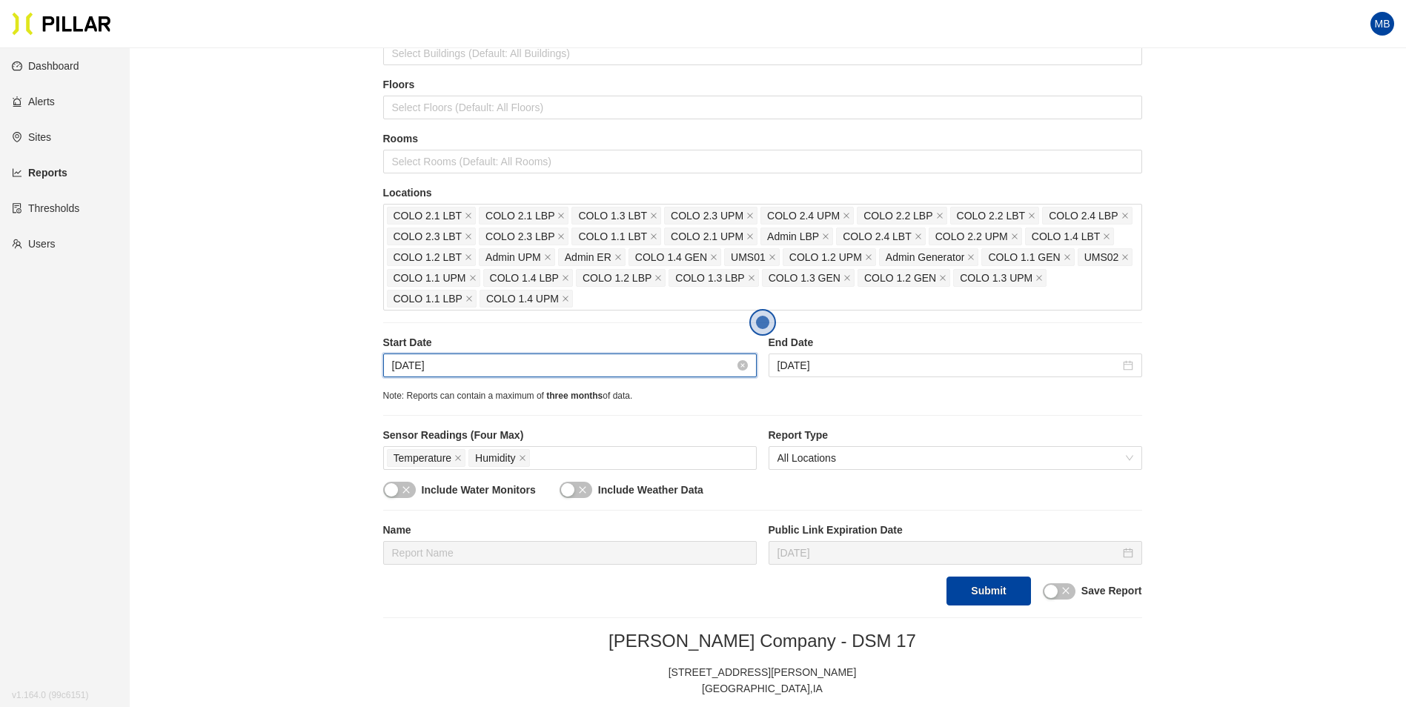
click at [488, 362] on input "[DATE]" at bounding box center [563, 365] width 342 height 16
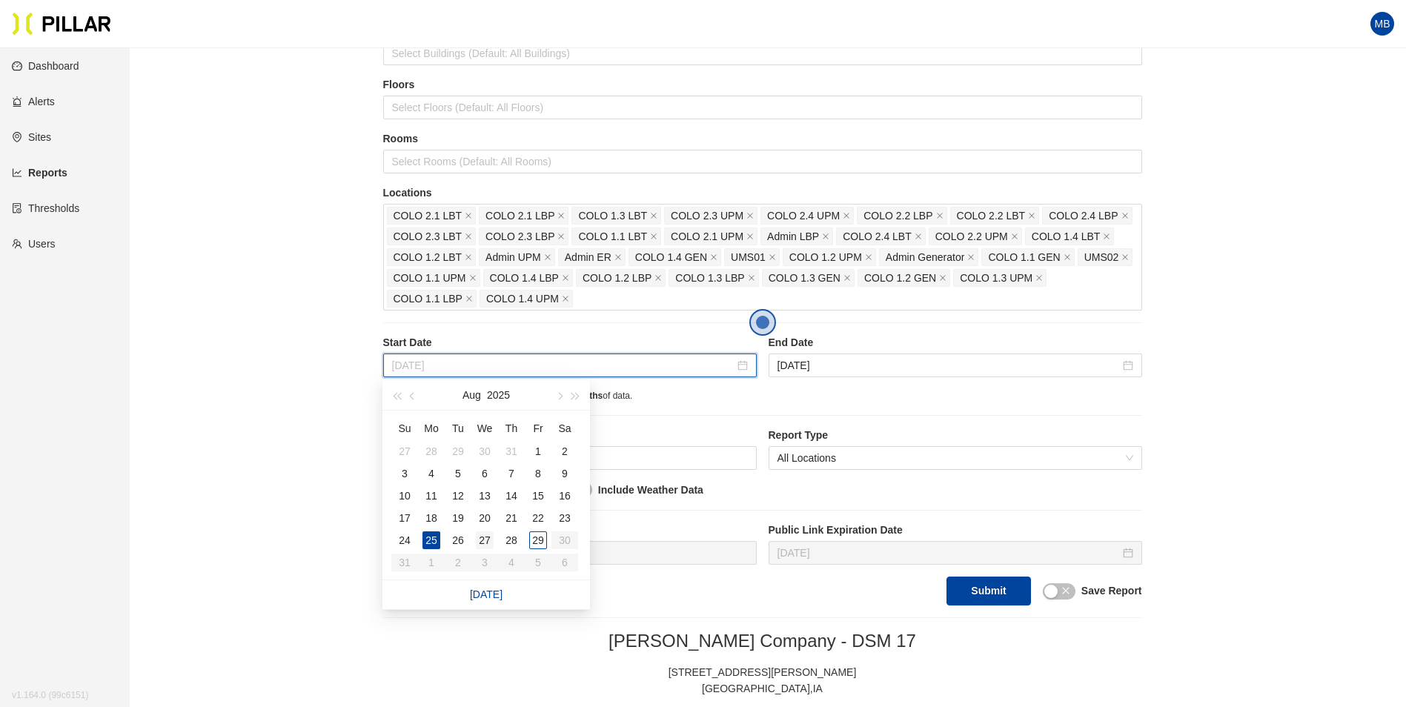
type input "[DATE]"
click at [483, 538] on div "27" at bounding box center [485, 540] width 18 height 18
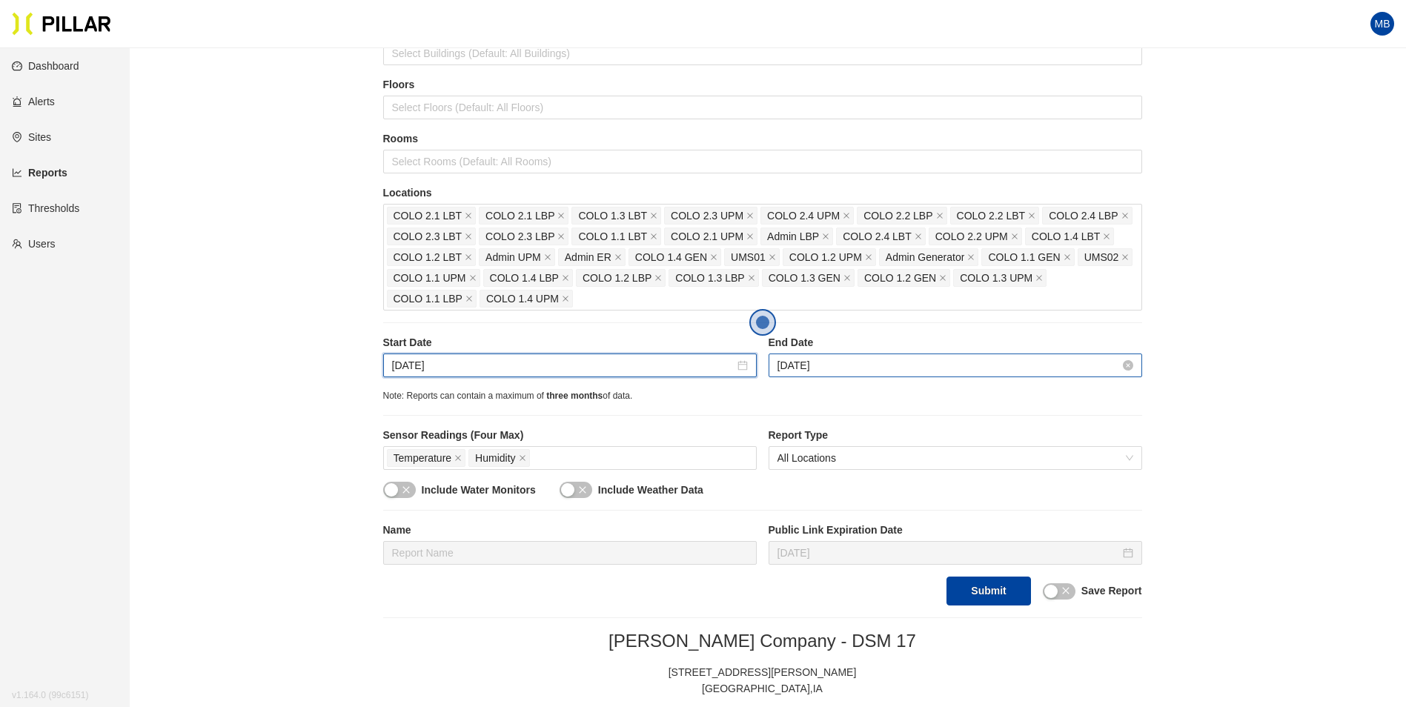
click at [879, 369] on input "[DATE]" at bounding box center [948, 365] width 342 height 16
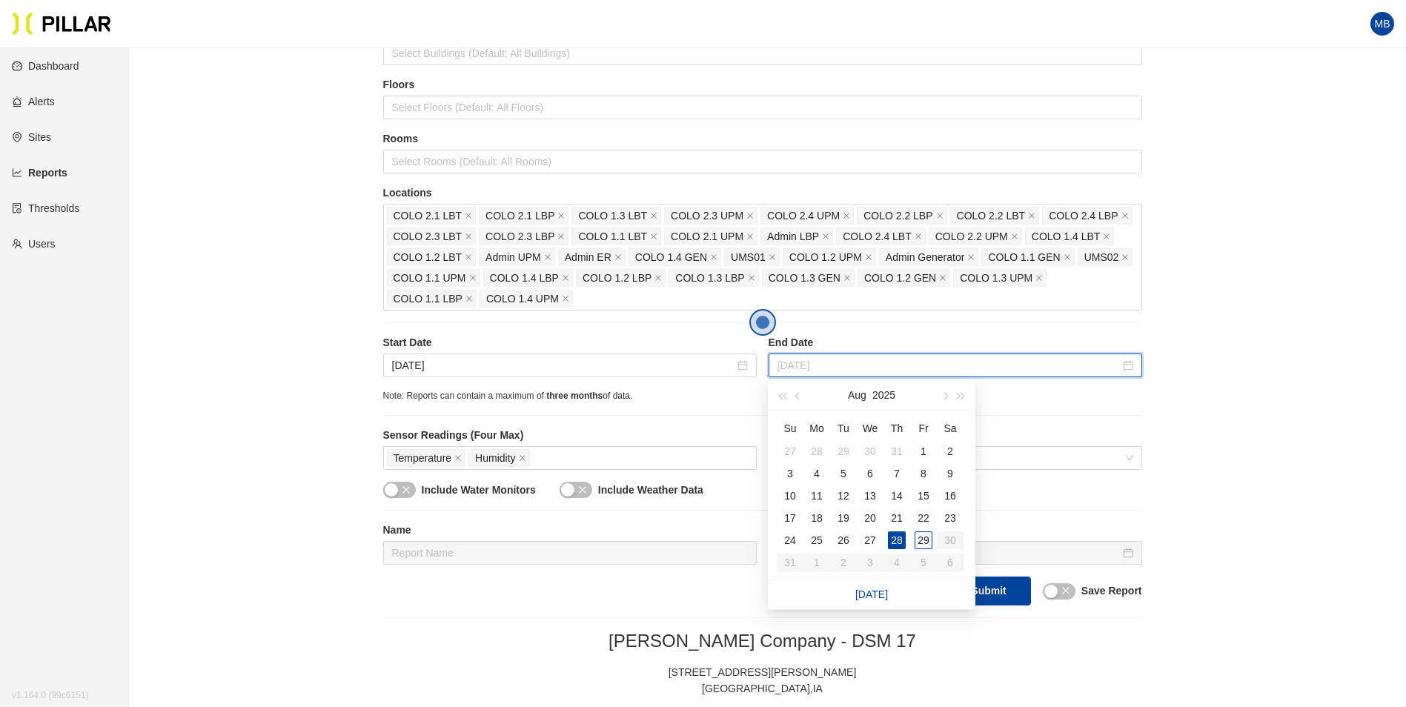
type input "[DATE]"
click at [917, 533] on div "29" at bounding box center [923, 540] width 18 height 18
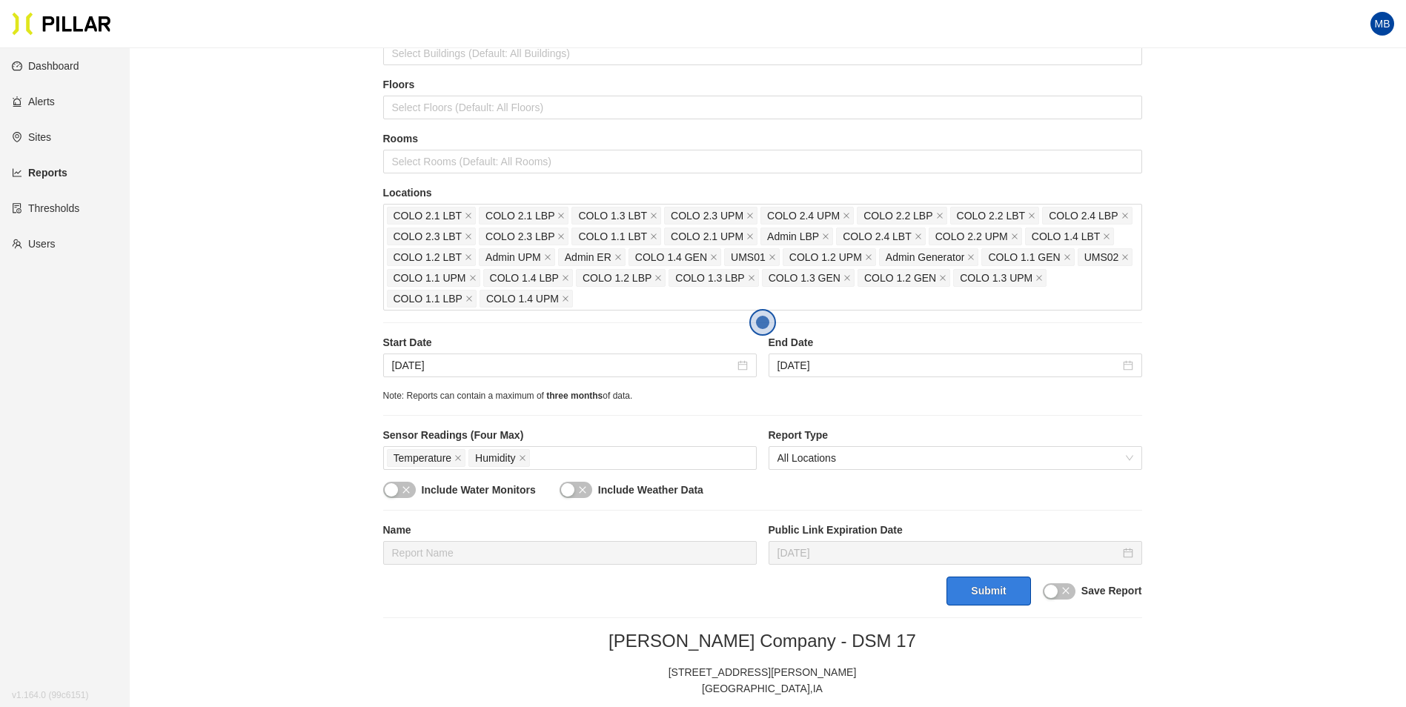
click at [985, 579] on button "Submit" at bounding box center [988, 590] width 84 height 29
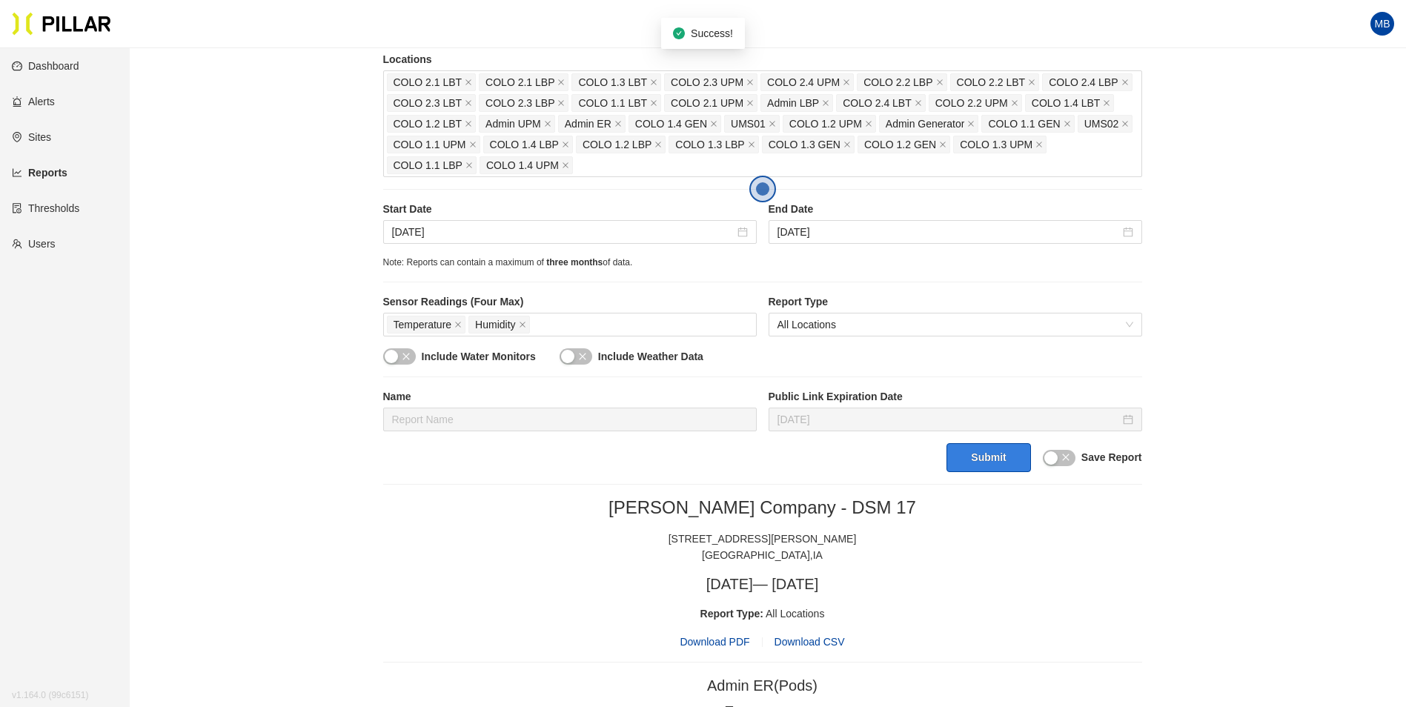
scroll to position [361, 0]
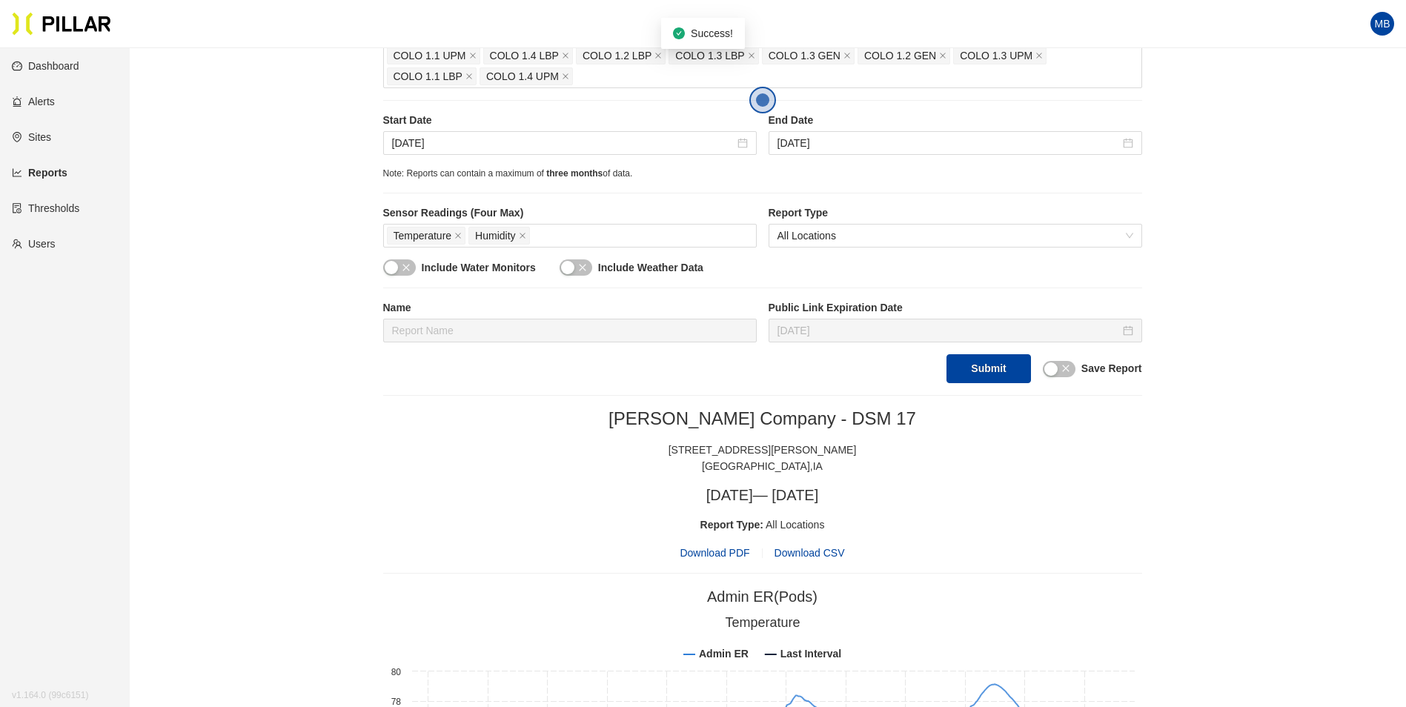
click at [721, 556] on span "Download PDF" at bounding box center [714, 553] width 70 height 16
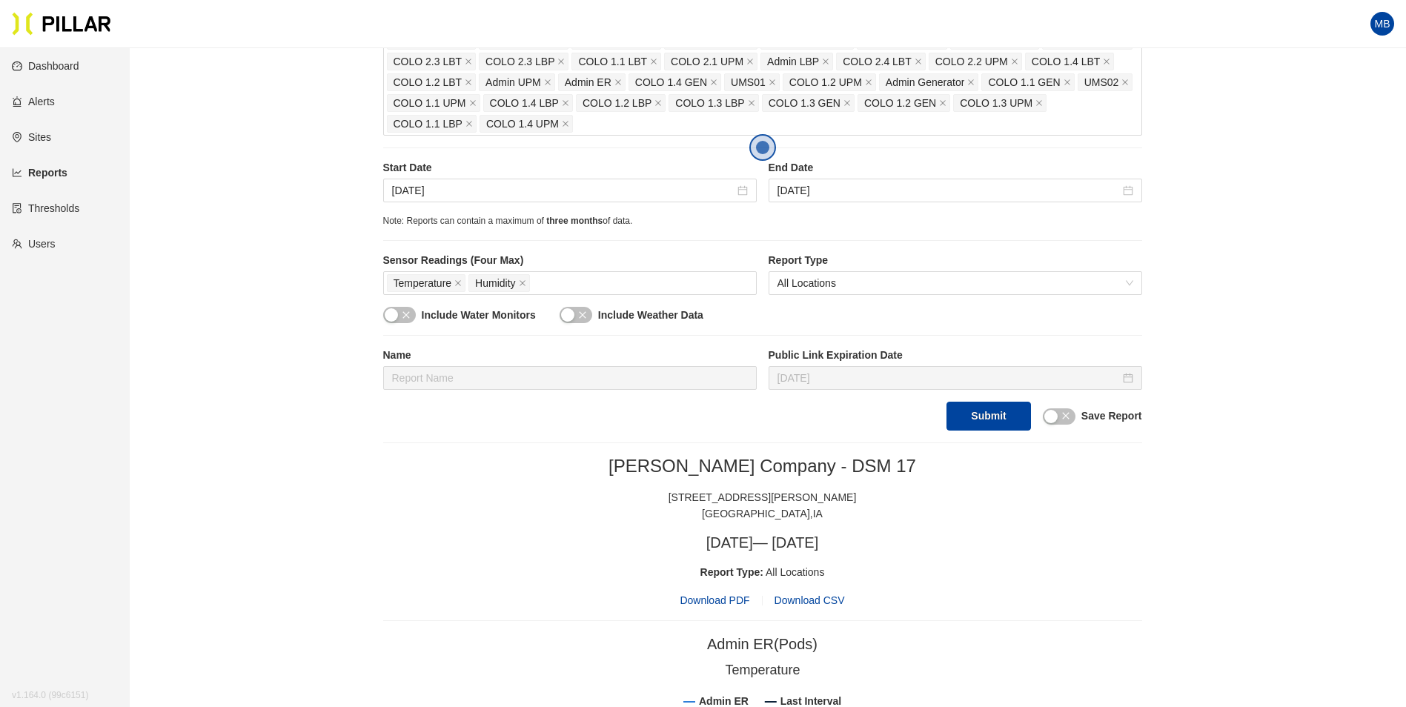
scroll to position [287, 0]
